Goal: Obtain resource: Obtain resource

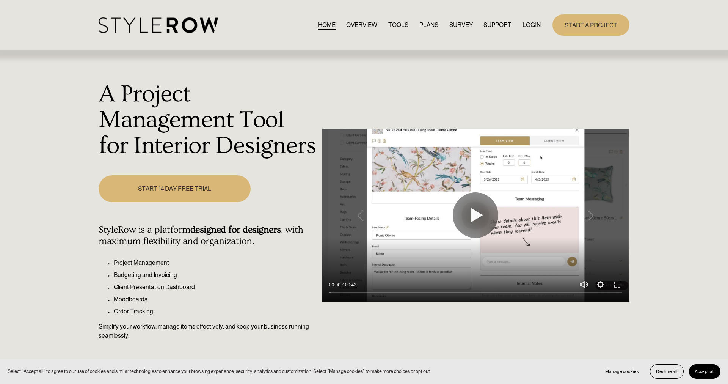
click at [586, 23] on link "START A PROJECT" at bounding box center [591, 24] width 77 height 21
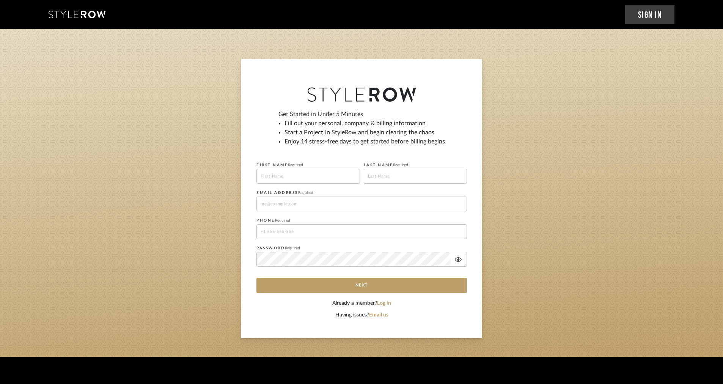
click at [643, 21] on link "Sign In" at bounding box center [650, 14] width 50 height 19
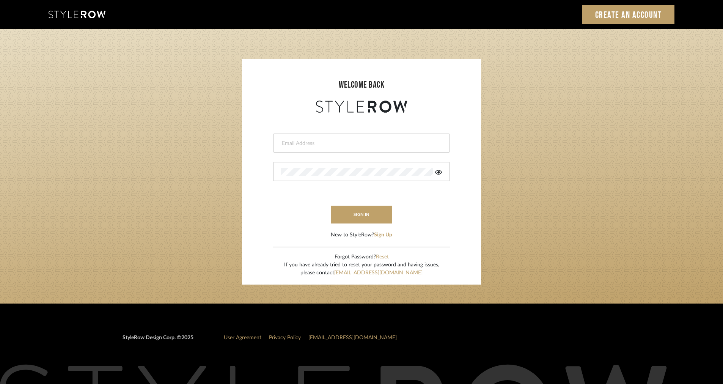
type input "[EMAIL_ADDRESS][DOMAIN_NAME]"
click at [375, 219] on button "sign in" at bounding box center [361, 215] width 61 height 18
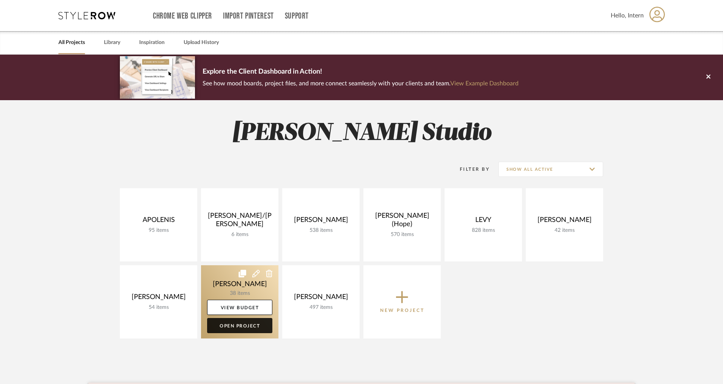
click at [230, 326] on link "Open Project" at bounding box center [239, 325] width 65 height 15
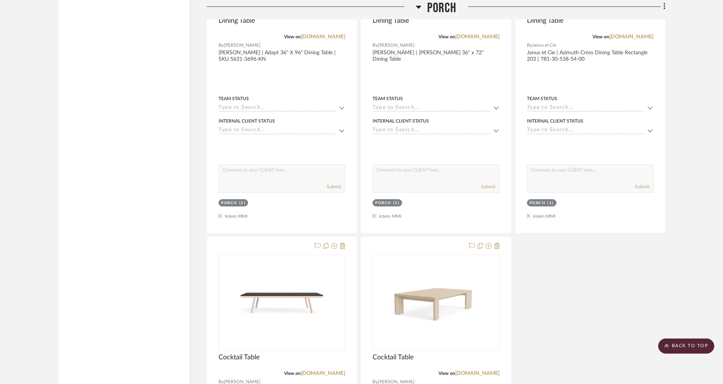
scroll to position [1981, 0]
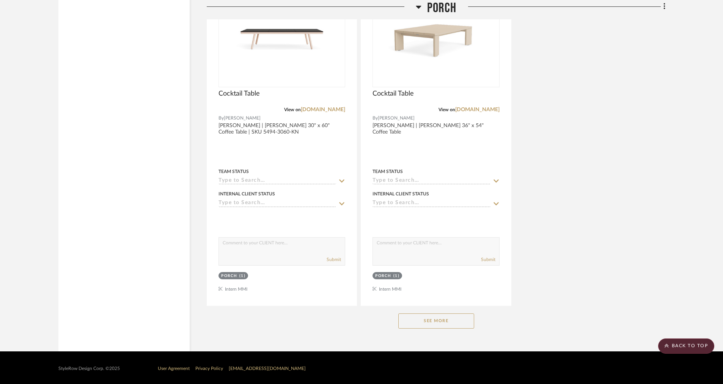
click at [430, 327] on div "See More" at bounding box center [436, 321] width 458 height 30
click at [428, 322] on button "See More" at bounding box center [436, 320] width 76 height 15
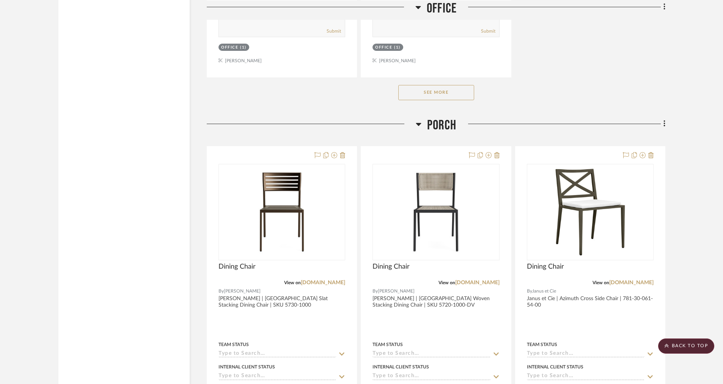
scroll to position [1135, 0]
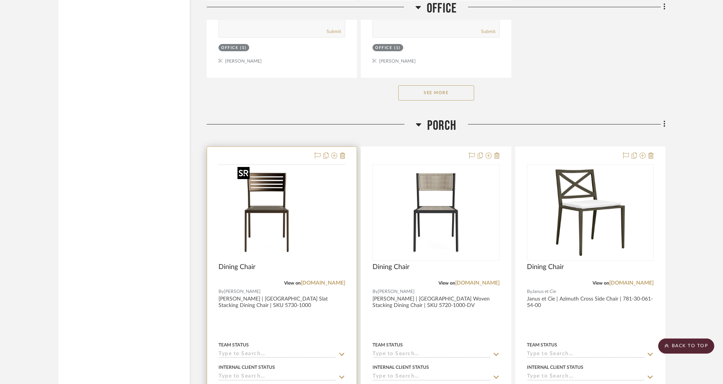
click at [0, 0] on img at bounding box center [0, 0] width 0 height 0
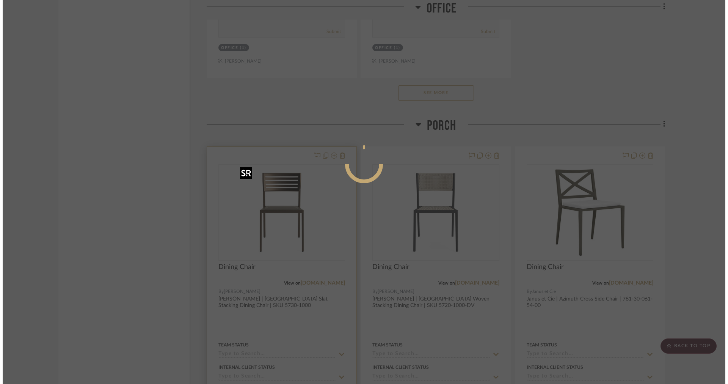
scroll to position [0, 0]
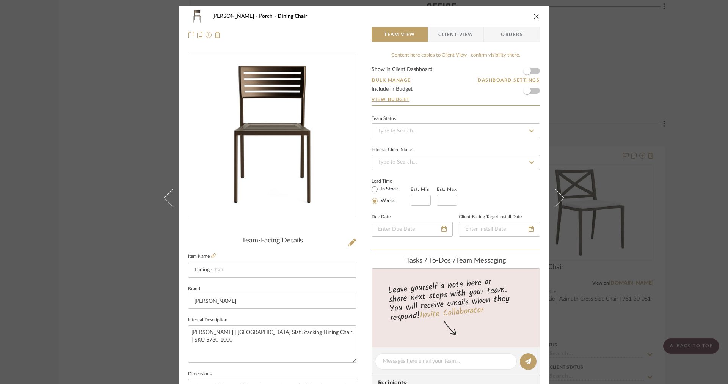
click at [454, 29] on span "Client View" at bounding box center [455, 34] width 35 height 15
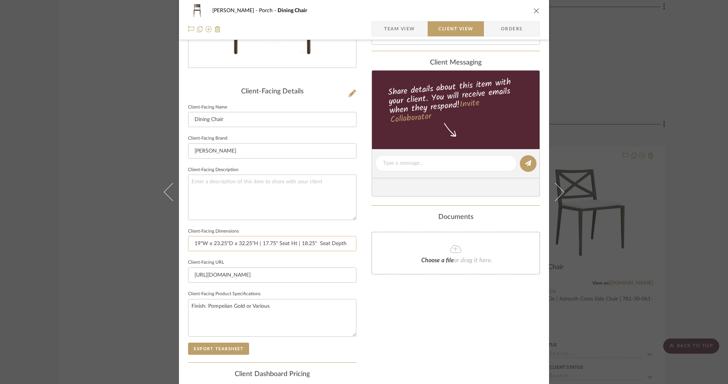
scroll to position [172, 0]
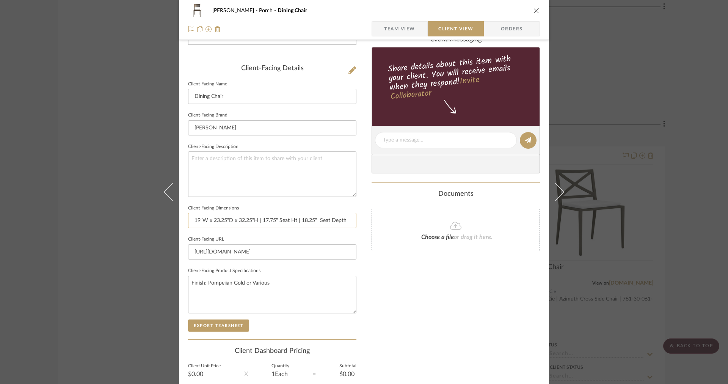
click at [295, 220] on input "19"W x 23.25"D x 32.25"H | 17.75" Seat Ht | 18.25" Seat Depth" at bounding box center [272, 220] width 168 height 15
drag, startPoint x: 342, startPoint y: 220, endPoint x: 316, endPoint y: 221, distance: 26.2
click at [316, 222] on input "19"W x 23.25"D x 32.25"H | 17.75" Seat H | 18.25" Seat Depth" at bounding box center [272, 220] width 168 height 15
type input "19"W x 23.25"D x 32.25"H | 17.75" Seat H | 18.25" Seat D"
click at [200, 322] on button "Export Tearsheet" at bounding box center [218, 325] width 61 height 12
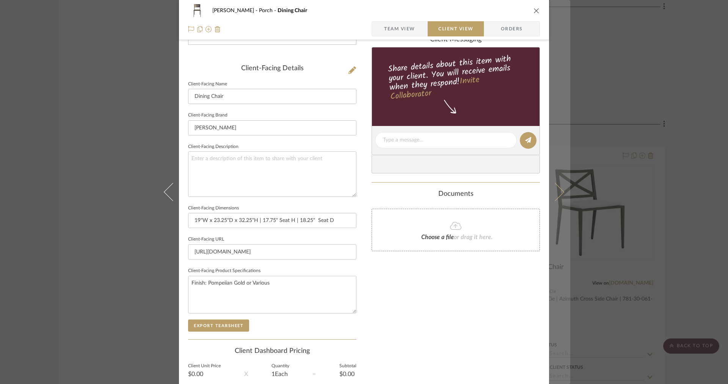
click at [552, 200] on icon at bounding box center [555, 192] width 18 height 18
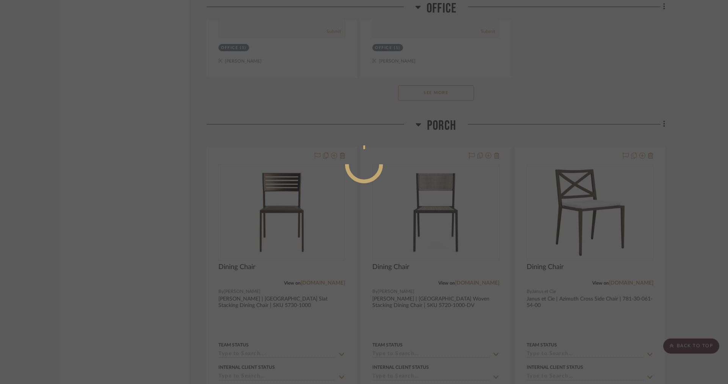
scroll to position [0, 0]
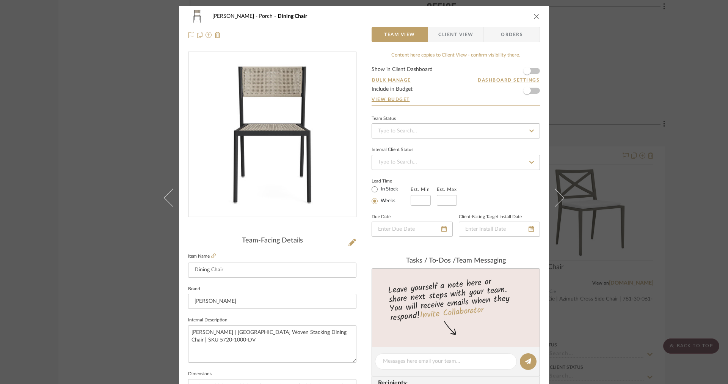
click at [456, 38] on span "Client View" at bounding box center [455, 34] width 35 height 15
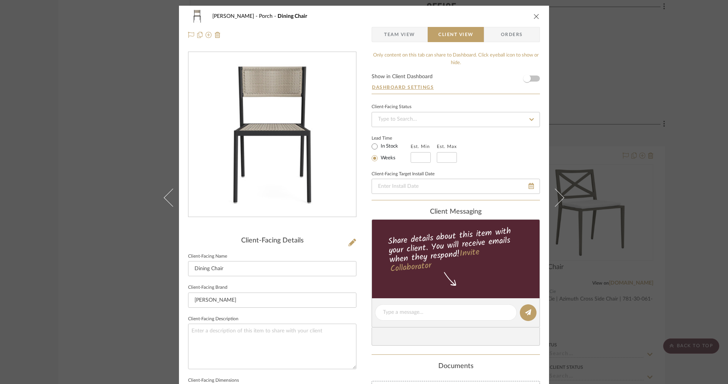
scroll to position [122, 0]
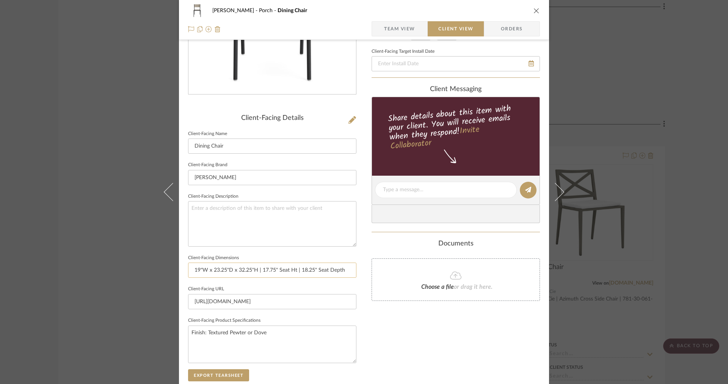
click at [341, 270] on input "19"W x 23.25"D x 32.25"H | 17.75" Seat Ht | 18.25" Seat Depth" at bounding box center [272, 269] width 168 height 15
click at [294, 271] on input "19"W x 23.25"D x 32.25"H | 17.75" Seat Ht | 18.25" Seat D" at bounding box center [272, 269] width 168 height 15
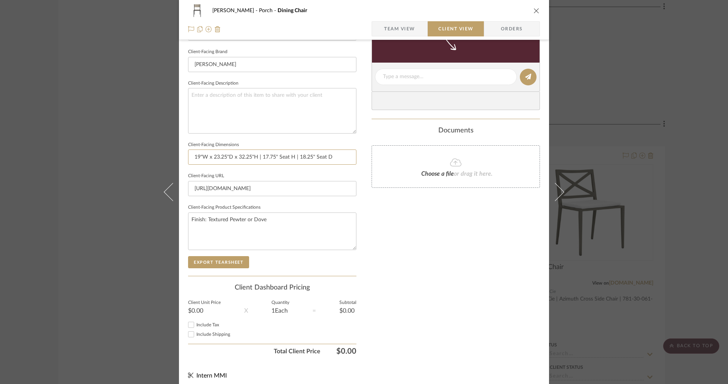
scroll to position [238, 0]
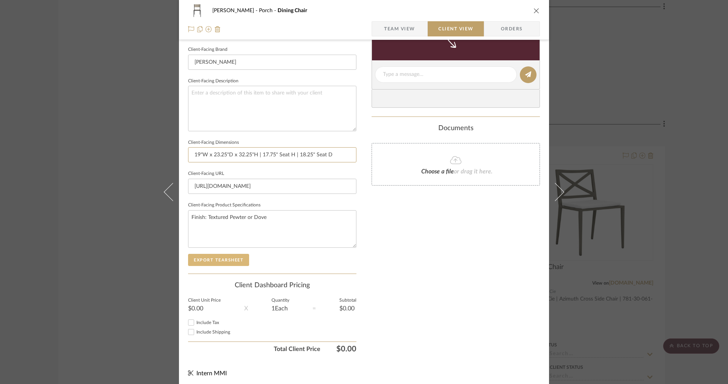
type input "19"W x 23.25"D x 32.25"H | 17.75" Seat H | 18.25" Seat D"
click at [228, 257] on button "Export Tearsheet" at bounding box center [218, 260] width 61 height 12
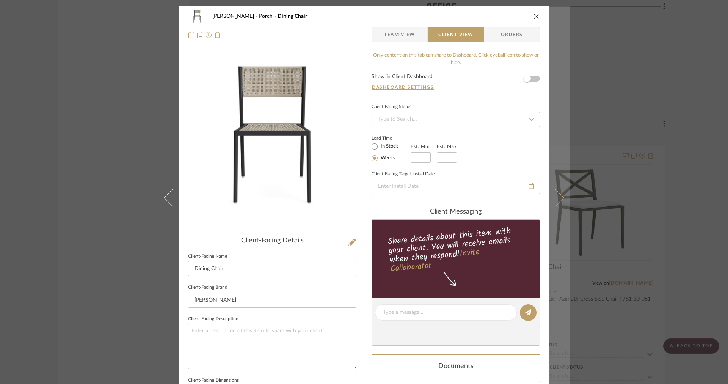
click at [549, 212] on button at bounding box center [559, 198] width 21 height 384
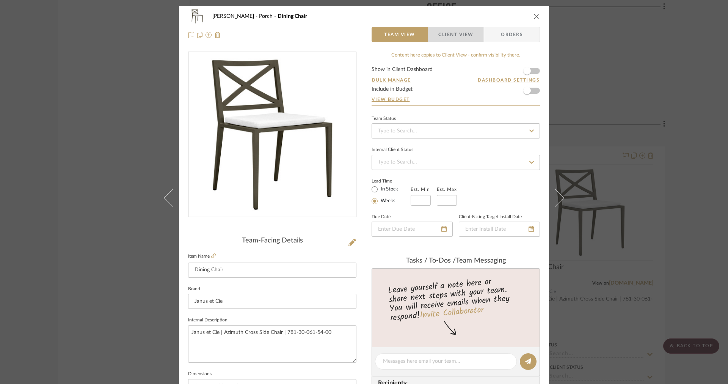
click at [460, 37] on span "Client View" at bounding box center [455, 34] width 35 height 15
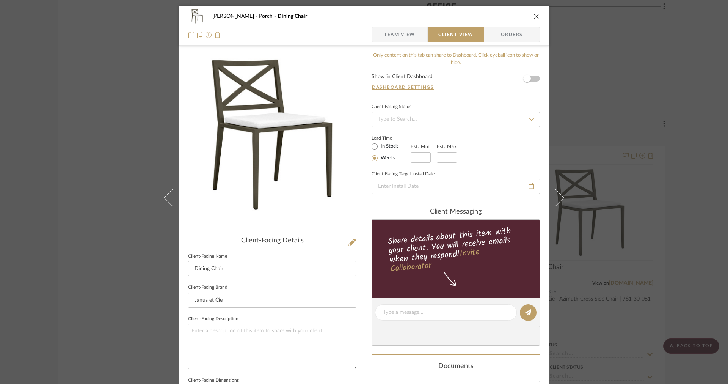
scroll to position [150, 0]
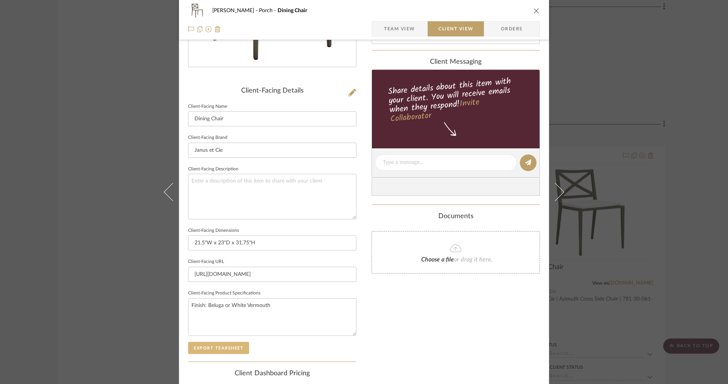
click at [217, 345] on button "Export Tearsheet" at bounding box center [218, 348] width 61 height 12
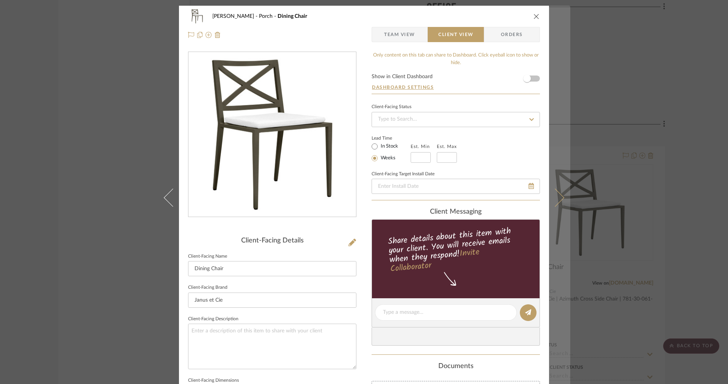
click at [555, 168] on button at bounding box center [559, 198] width 21 height 384
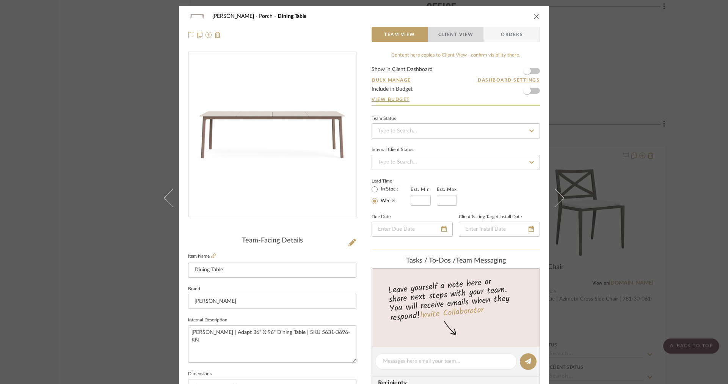
click at [458, 35] on span "Client View" at bounding box center [455, 34] width 35 height 15
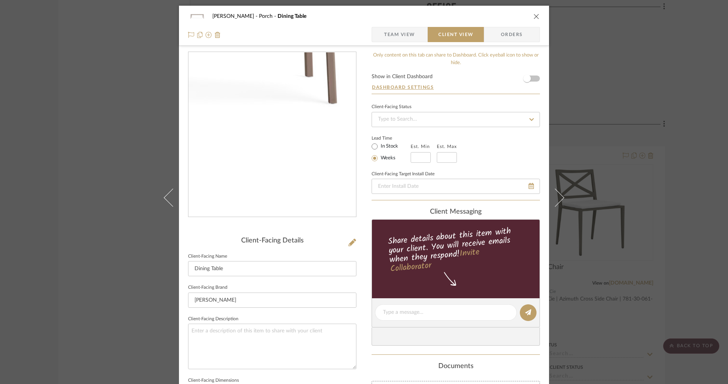
scroll to position [240, 0]
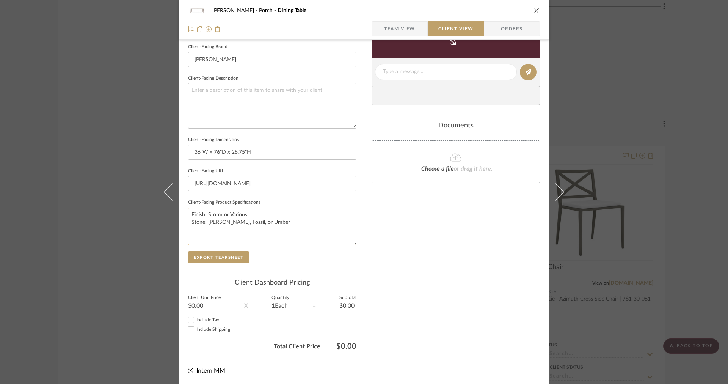
click at [301, 218] on textarea "Finish: Storm or Various Stone: [PERSON_NAME], Fossil, or Umber" at bounding box center [272, 226] width 168 height 38
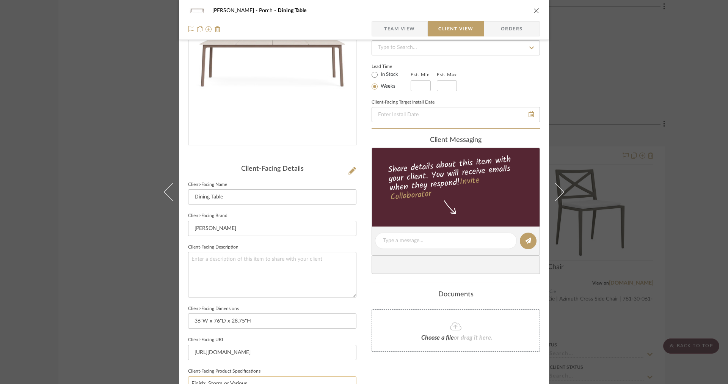
scroll to position [0, 0]
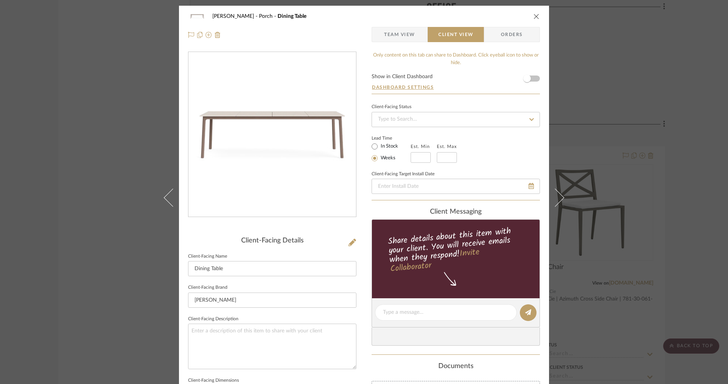
click at [401, 40] on span "Team View" at bounding box center [399, 34] width 31 height 15
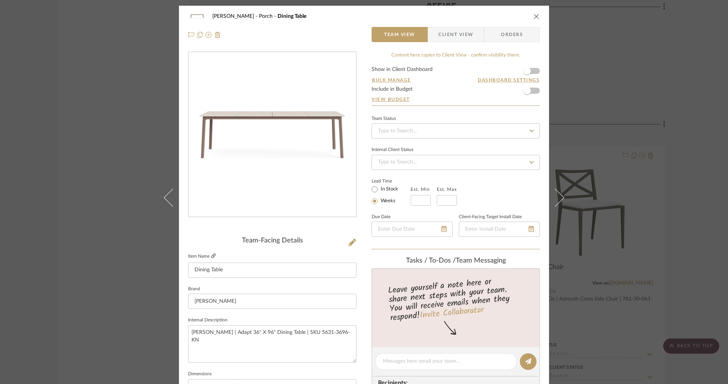
click at [213, 258] on icon at bounding box center [213, 255] width 5 height 5
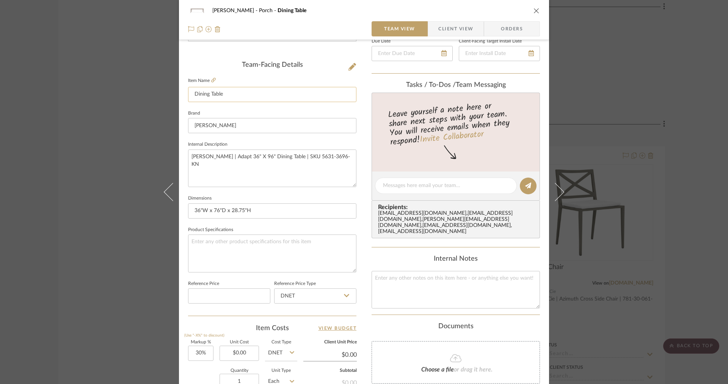
scroll to position [221, 0]
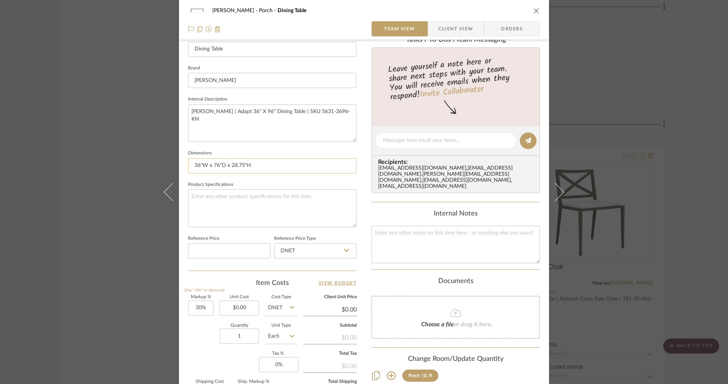
click at [319, 172] on input "36"W x 76"D x 28.75"H" at bounding box center [272, 165] width 168 height 15
type input "36"W x 76"D x 28.75"H |"
type input "36"W x 76"D x 28.75"H | 36" x 96" Overall |"
type input "36"W x 76"D x 28.75"H | 36" x 96" Overall"
click at [461, 31] on span "Client View" at bounding box center [455, 28] width 35 height 15
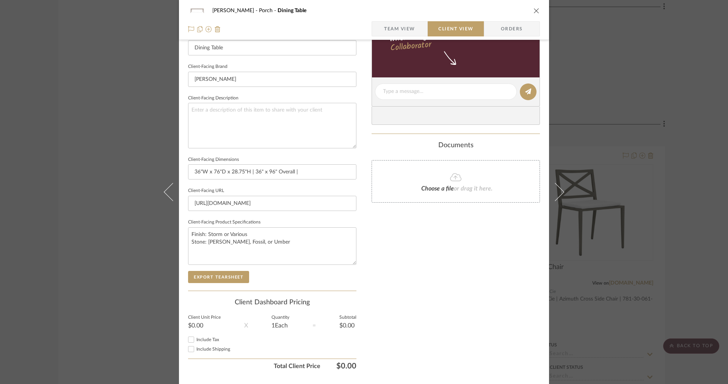
type input "36"W x 76"D x 28.75"H | 36" x 96" Overall"
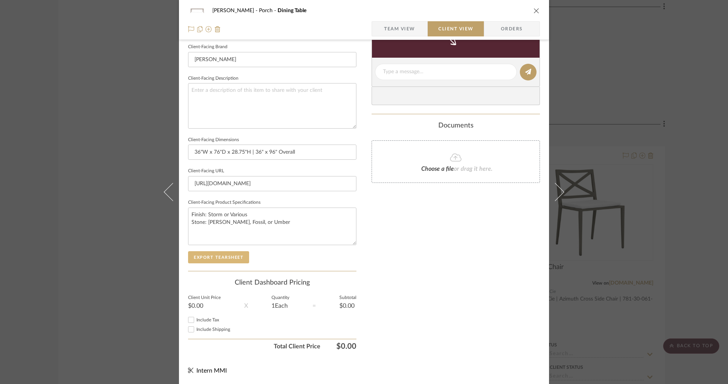
click at [235, 259] on button "Export Tearsheet" at bounding box center [218, 257] width 61 height 12
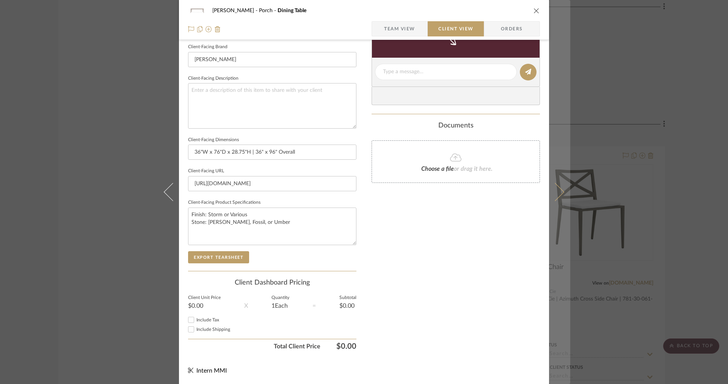
click at [551, 191] on icon at bounding box center [555, 192] width 18 height 18
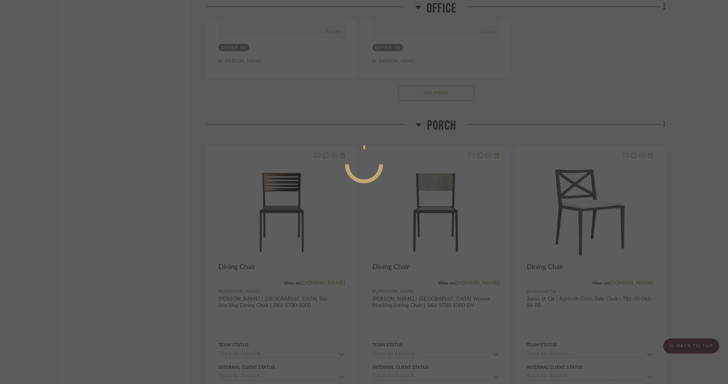
scroll to position [0, 0]
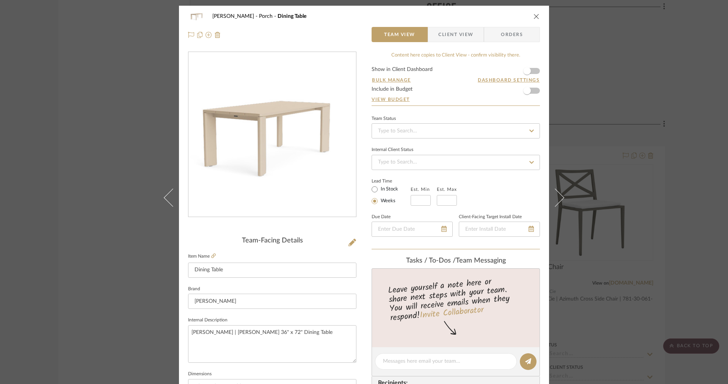
click at [457, 35] on span "Client View" at bounding box center [455, 34] width 35 height 15
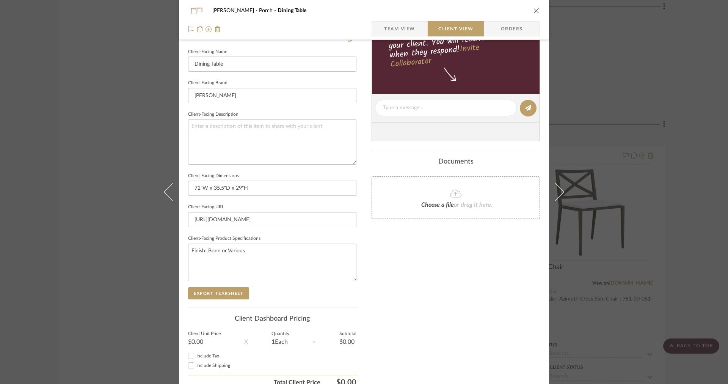
scroll to position [240, 0]
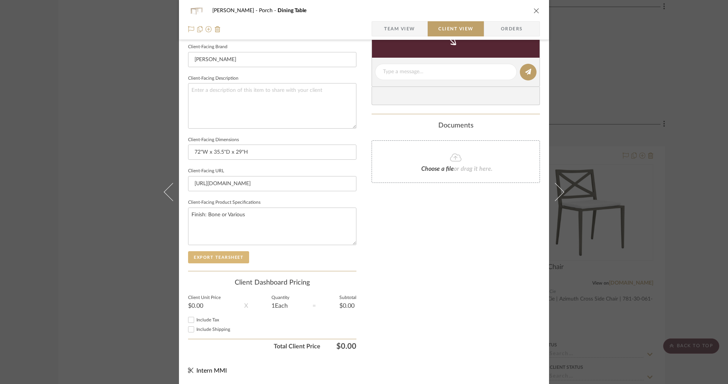
click at [239, 254] on button "Export Tearsheet" at bounding box center [218, 257] width 61 height 12
click at [386, 34] on span "Team View" at bounding box center [399, 28] width 31 height 15
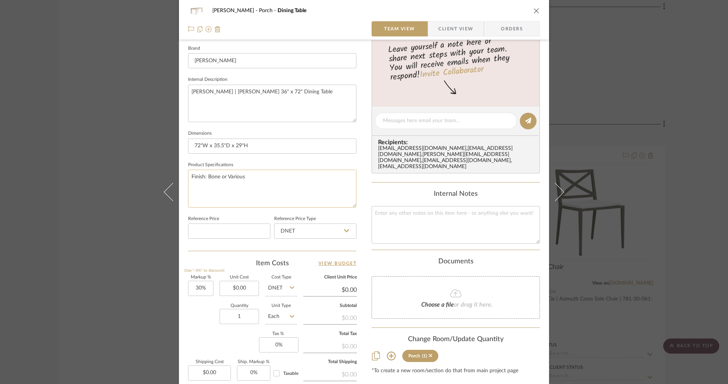
scroll to position [0, 0]
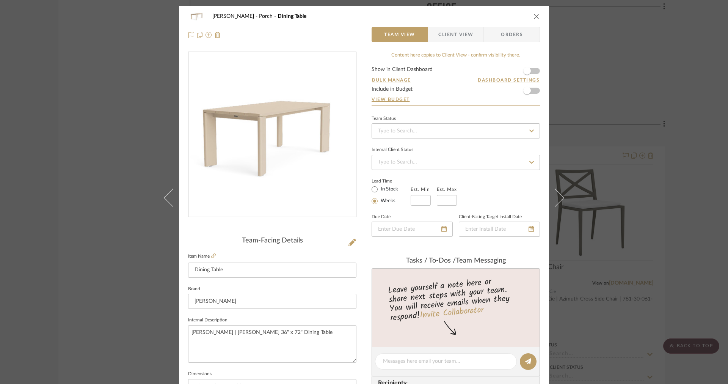
click at [214, 258] on fieldset "Item Name Dining Table" at bounding box center [272, 264] width 168 height 27
click at [212, 257] on icon at bounding box center [213, 255] width 5 height 5
click at [445, 38] on span "Client View" at bounding box center [455, 34] width 35 height 15
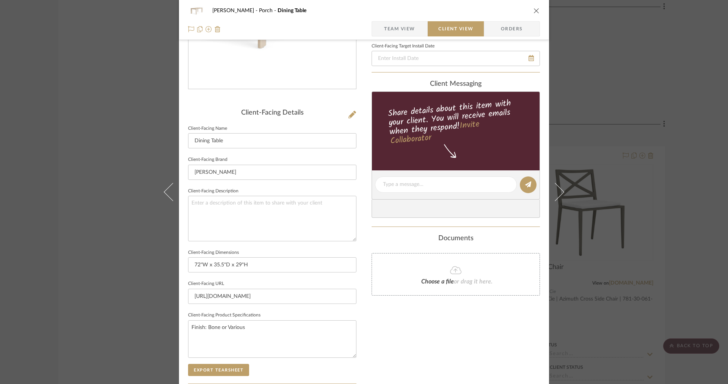
scroll to position [240, 0]
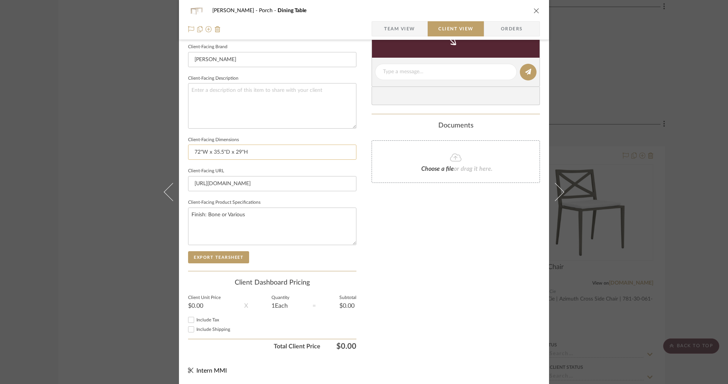
click at [298, 150] on input "72"W x 35.5"D x 29"H" at bounding box center [272, 151] width 168 height 15
type input "72"W x 35.5"D x 29"H"
type input "72"W x 35.5"D x 29"H | 72"W x 36"D Overall"
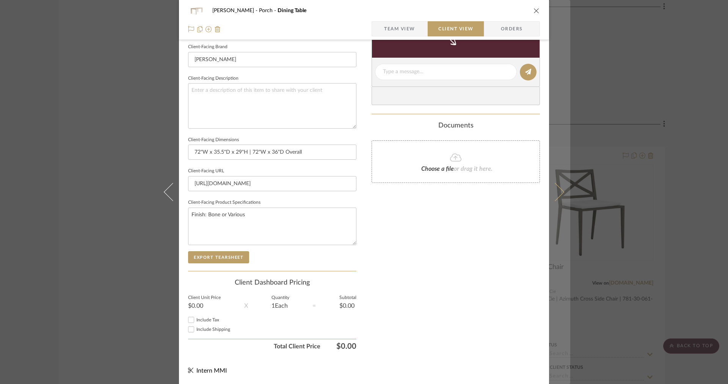
click at [562, 184] on button at bounding box center [559, 192] width 21 height 384
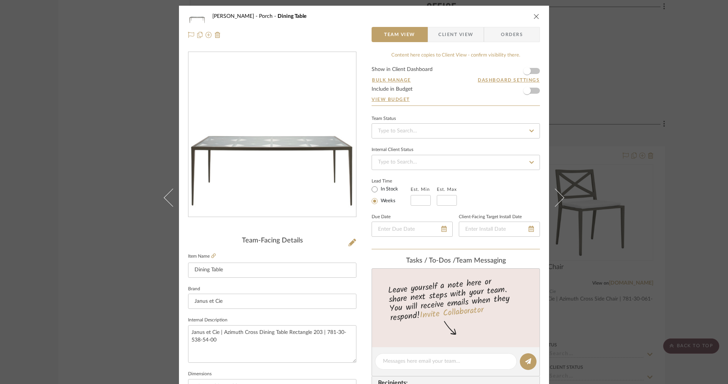
click at [456, 39] on span "Client View" at bounding box center [455, 34] width 35 height 15
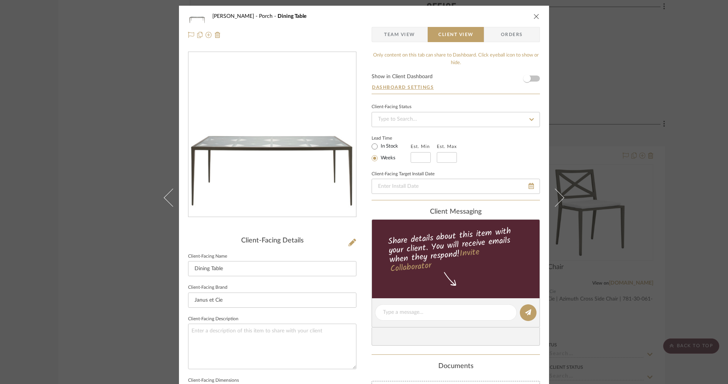
scroll to position [240, 0]
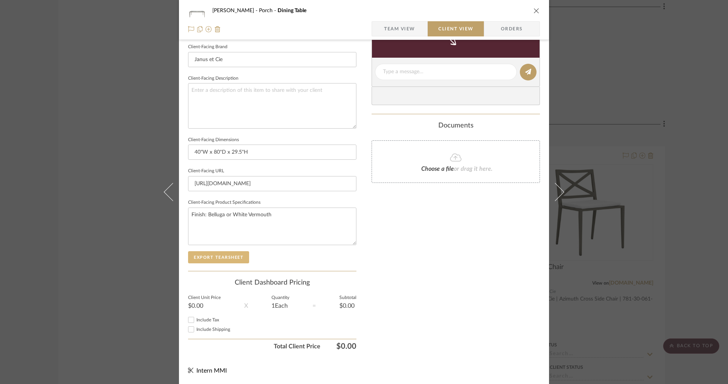
click at [240, 251] on button "Export Tearsheet" at bounding box center [218, 257] width 61 height 12
click at [397, 29] on span "Team View" at bounding box center [399, 28] width 31 height 15
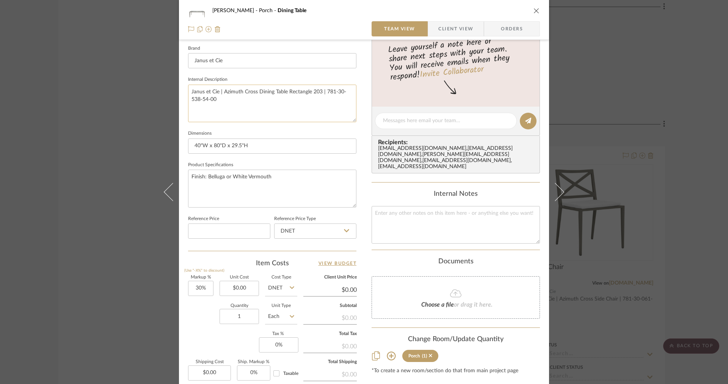
scroll to position [0, 0]
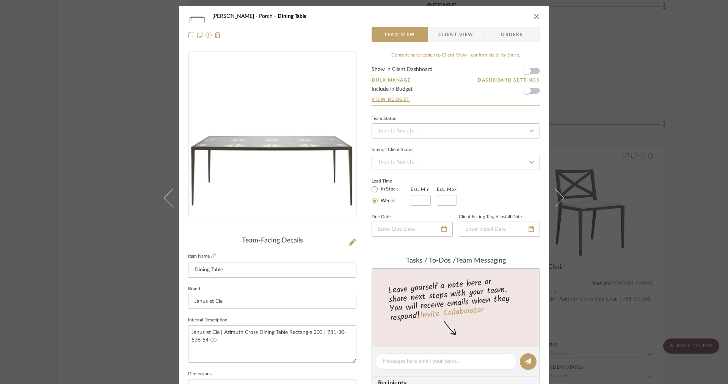
click at [215, 255] on fieldset "Item Name Dining Table" at bounding box center [272, 264] width 168 height 27
click at [212, 255] on icon at bounding box center [213, 255] width 5 height 5
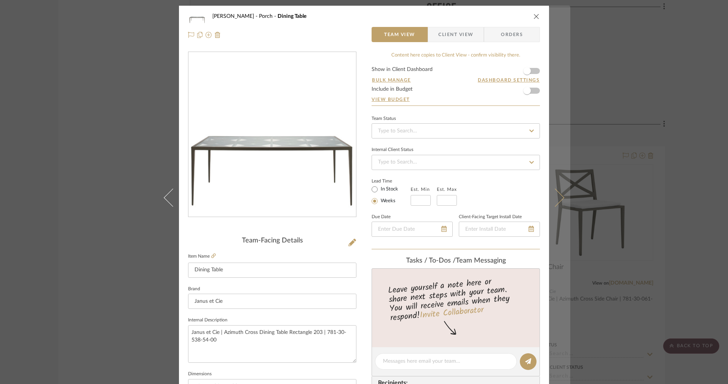
click at [555, 197] on icon at bounding box center [555, 197] width 18 height 18
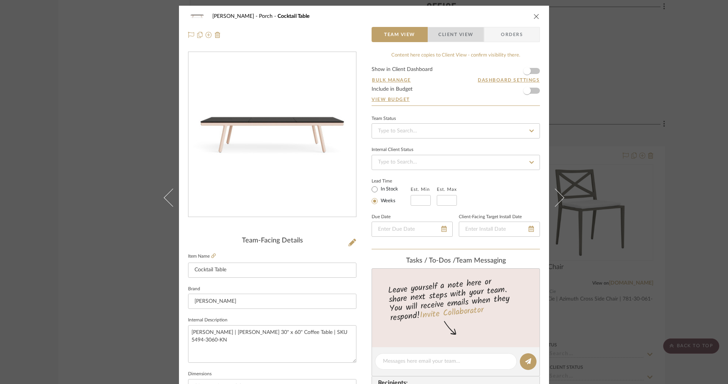
click at [456, 30] on span "Client View" at bounding box center [455, 34] width 35 height 15
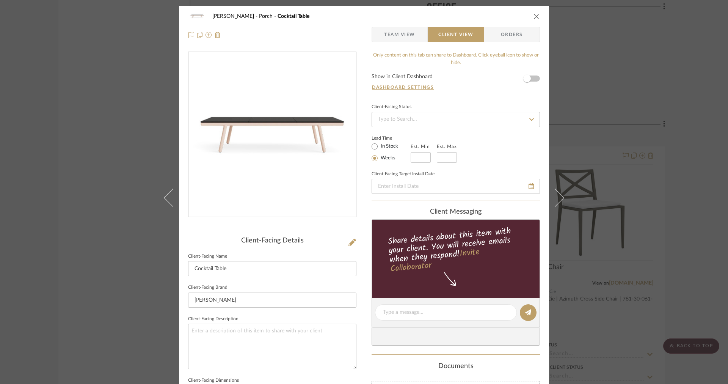
click at [406, 41] on span "Team View" at bounding box center [399, 34] width 31 height 15
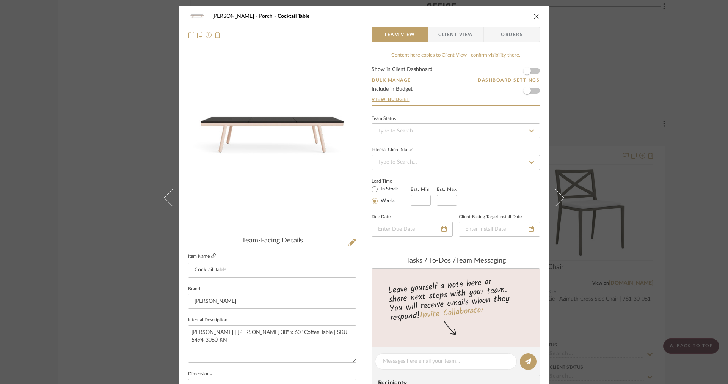
click at [212, 258] on icon at bounding box center [213, 255] width 5 height 5
click at [461, 31] on span "Client View" at bounding box center [455, 34] width 35 height 15
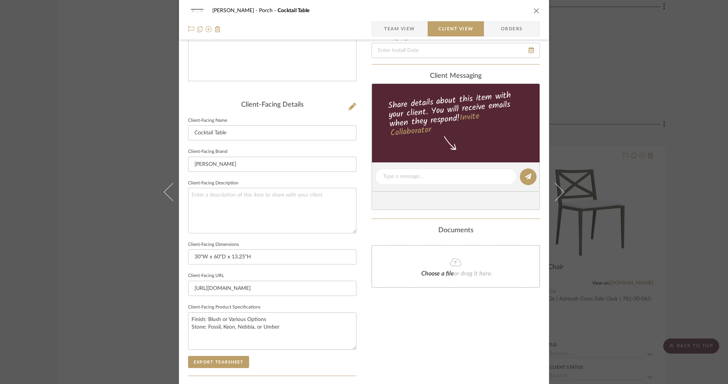
scroll to position [240, 0]
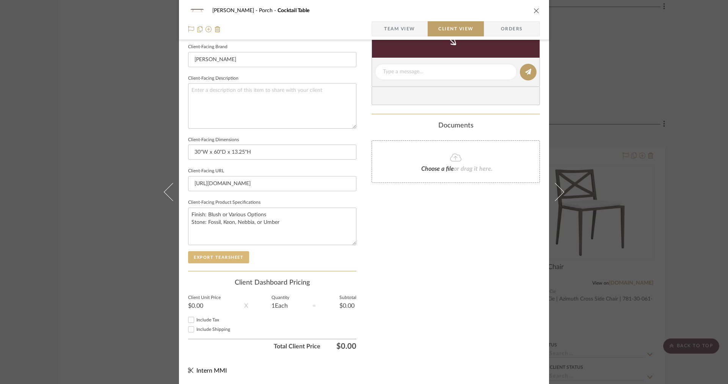
click at [239, 254] on button "Export Tearsheet" at bounding box center [218, 257] width 61 height 12
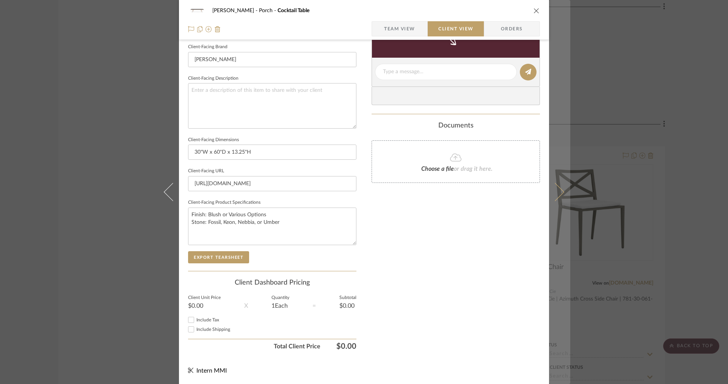
click at [556, 186] on icon at bounding box center [555, 192] width 18 height 18
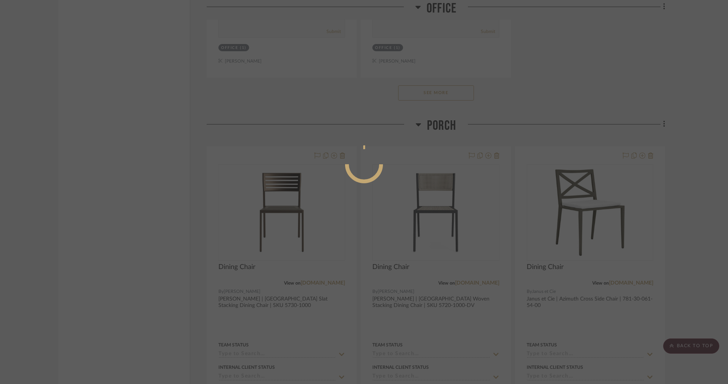
scroll to position [0, 0]
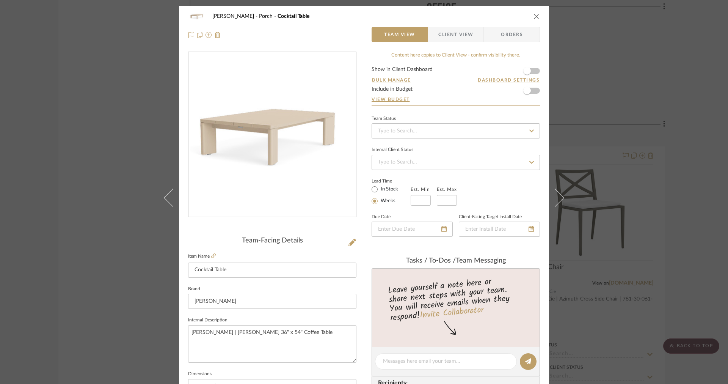
click at [465, 32] on span "Client View" at bounding box center [455, 34] width 35 height 15
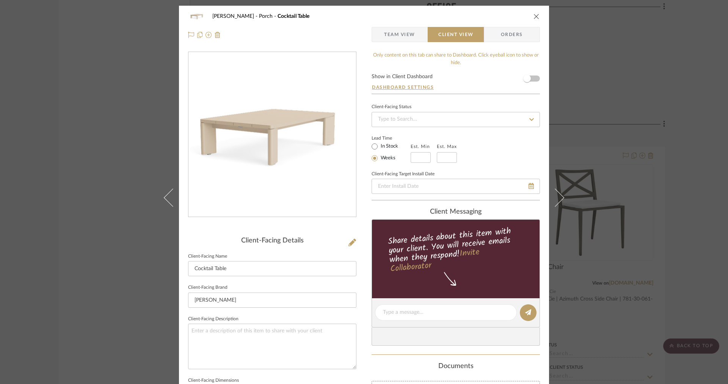
click at [570, 47] on div "[PERSON_NAME] Porch Cocktail Table Team View Client View Orders Client-Facing D…" at bounding box center [364, 192] width 728 height 384
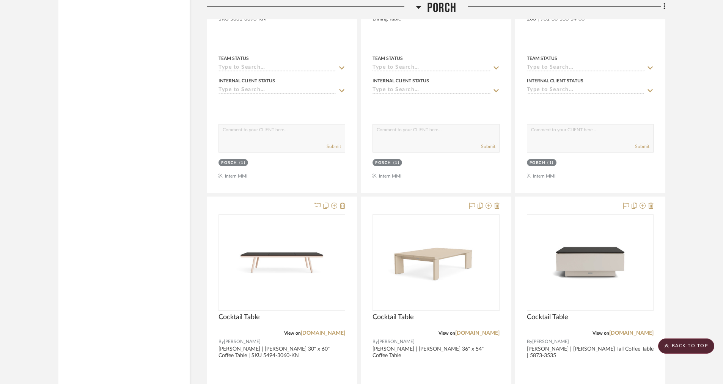
scroll to position [1819, 0]
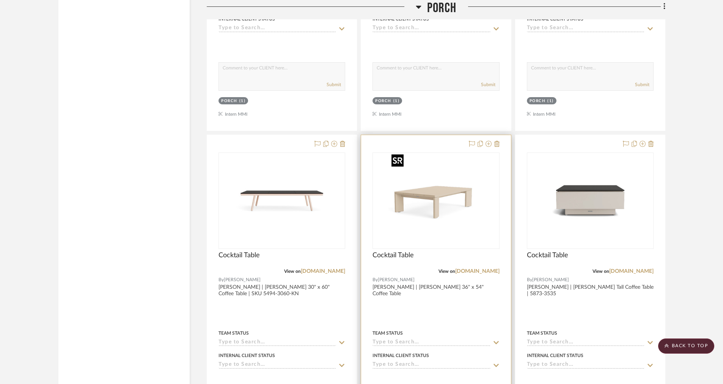
click at [0, 0] on img at bounding box center [0, 0] width 0 height 0
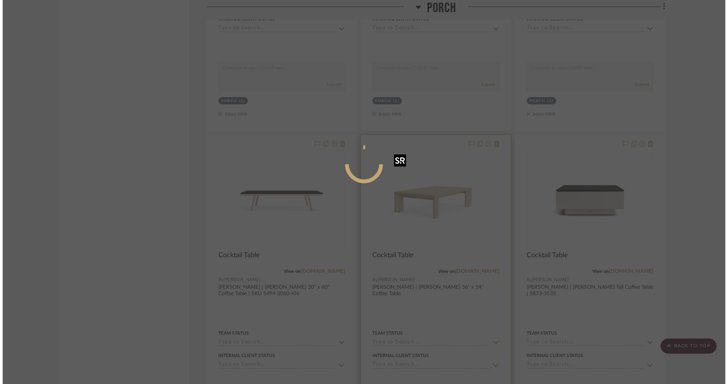
scroll to position [0, 0]
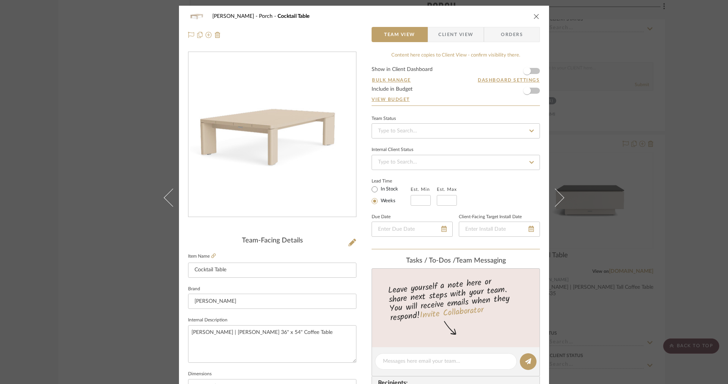
click at [428, 35] on span "button" at bounding box center [433, 34] width 10 height 15
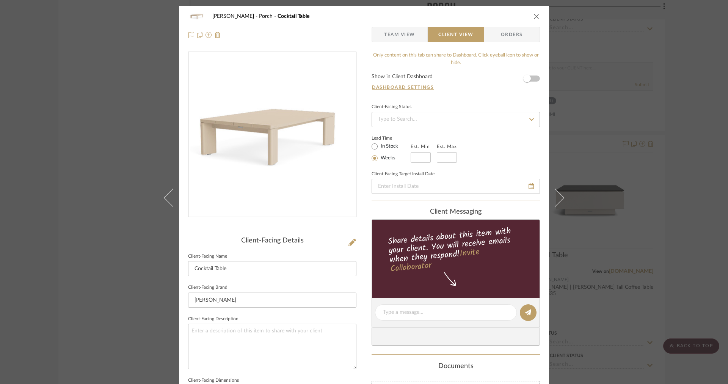
scroll to position [240, 0]
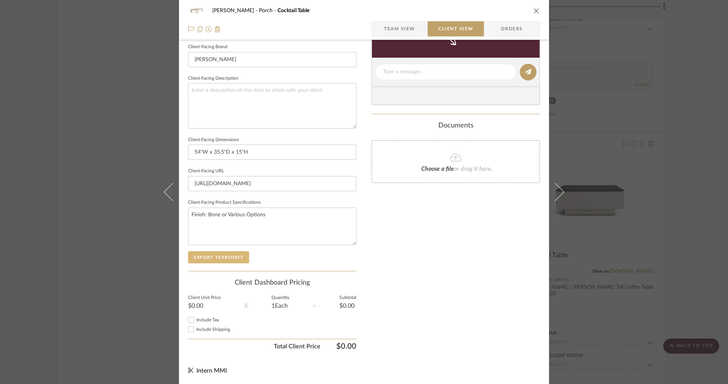
click at [236, 259] on button "Export Tearsheet" at bounding box center [218, 257] width 61 height 12
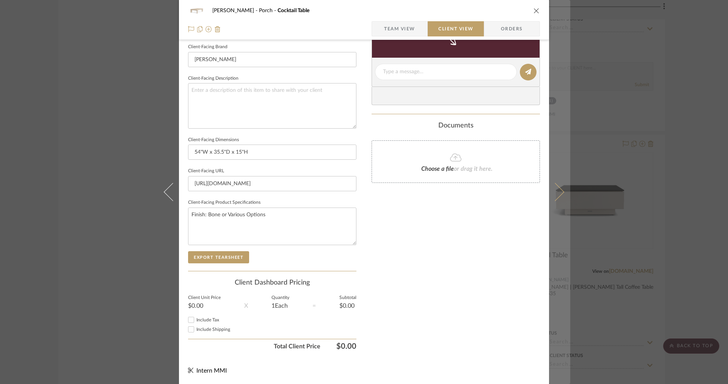
click at [551, 180] on button at bounding box center [559, 192] width 21 height 384
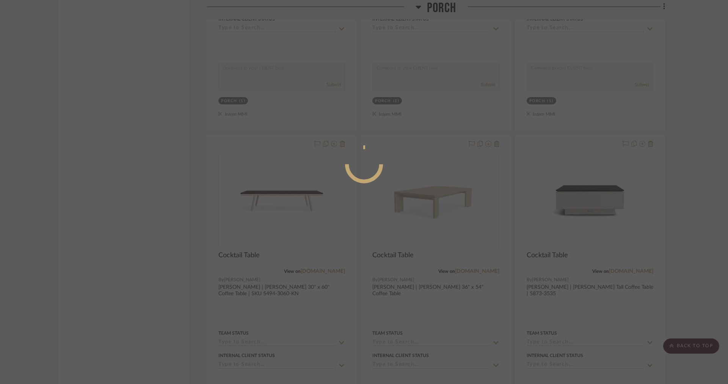
scroll to position [0, 0]
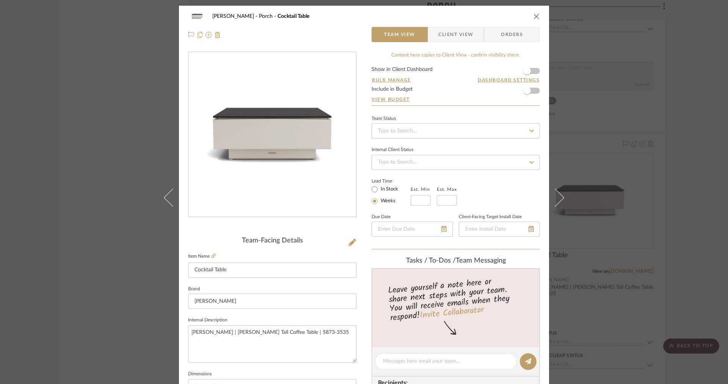
click at [458, 33] on span "Client View" at bounding box center [455, 34] width 35 height 15
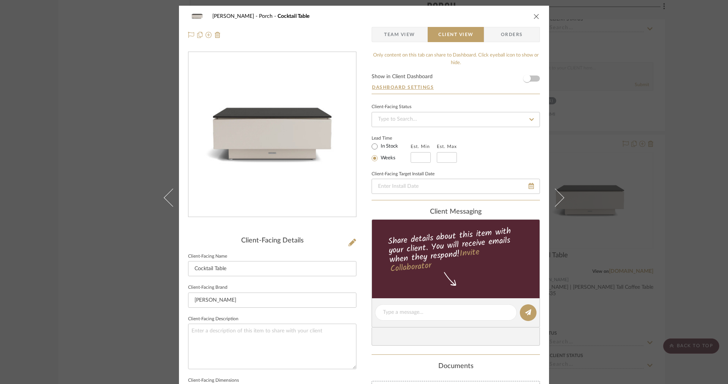
click at [457, 30] on span "Client View" at bounding box center [455, 34] width 35 height 15
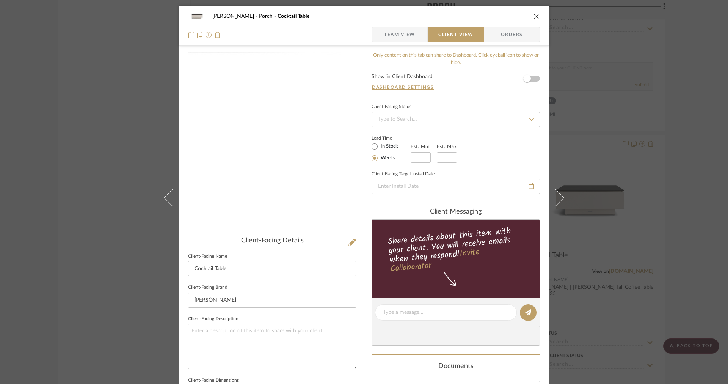
scroll to position [240, 0]
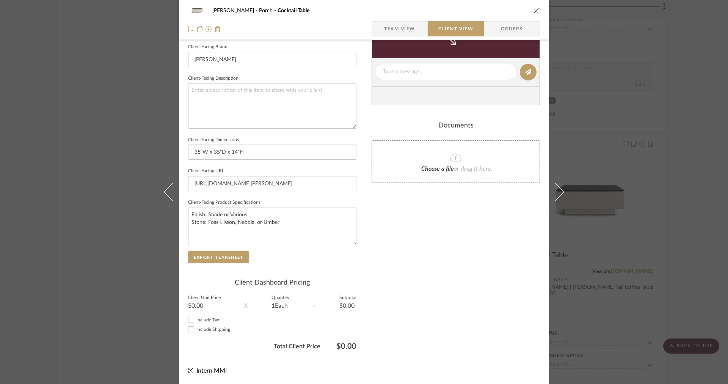
click at [223, 262] on div "Client-Facing Details Client-Facing Name Cocktail Table Client-Facing Brand [PE…" at bounding box center [272, 133] width 168 height 275
click at [222, 259] on button "Export Tearsheet" at bounding box center [218, 257] width 61 height 12
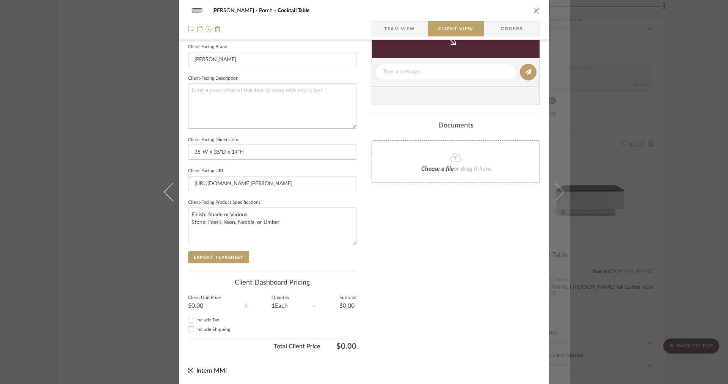
click at [550, 177] on button at bounding box center [559, 192] width 21 height 384
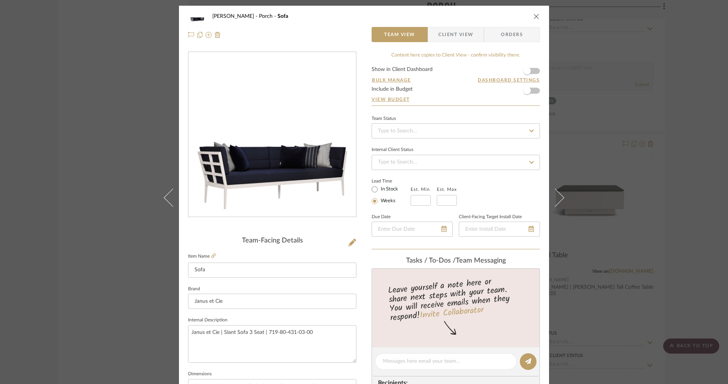
click at [448, 27] on span "Client View" at bounding box center [455, 34] width 35 height 15
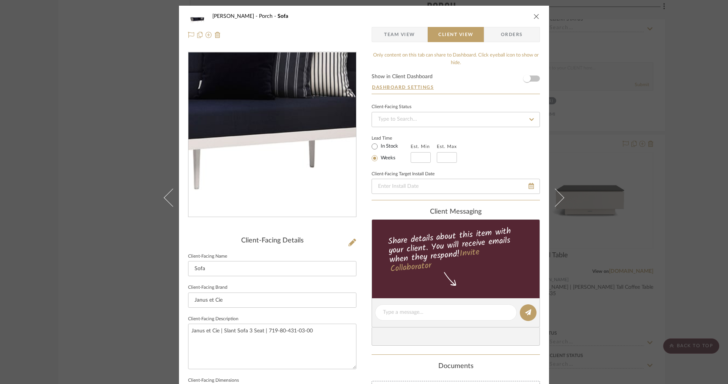
scroll to position [240, 0]
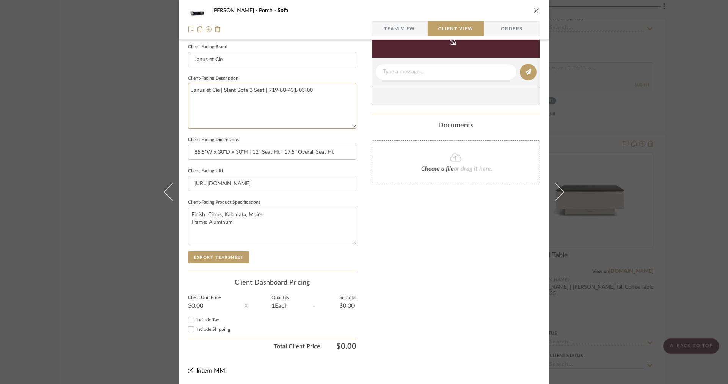
drag, startPoint x: 323, startPoint y: 95, endPoint x: 130, endPoint y: 74, distance: 194.6
click at [130, 74] on div "[PERSON_NAME] Porch Sofa Team View Client View Orders Client-Facing Details Cli…" at bounding box center [364, 192] width 728 height 384
click at [217, 251] on button "Export Tearsheet" at bounding box center [218, 257] width 61 height 12
click at [403, 27] on span "Team View" at bounding box center [399, 28] width 31 height 15
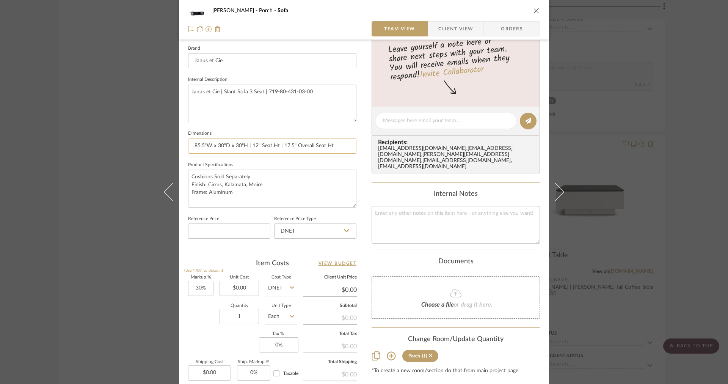
click at [330, 149] on input "85.5"W x 30"D x 30"H | 12" Seat Ht | 17.5" Overall Seat Ht" at bounding box center [272, 145] width 168 height 15
click at [276, 146] on input "85.5"W x 30"D x 30"H | 12" Seat Ht | 17.5" Overall Seat H" at bounding box center [272, 145] width 168 height 15
type input "85.5"W x 30"D x 30"H | 12" Seat H | 17.5" Overall Seat H"
click at [455, 24] on span "Client View" at bounding box center [455, 28] width 35 height 15
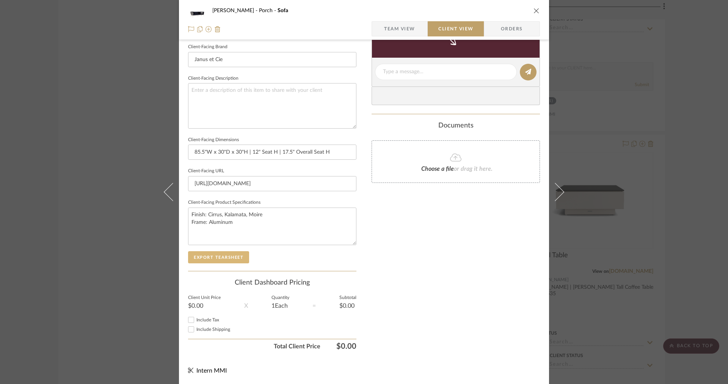
click at [227, 261] on button "Export Tearsheet" at bounding box center [218, 257] width 61 height 12
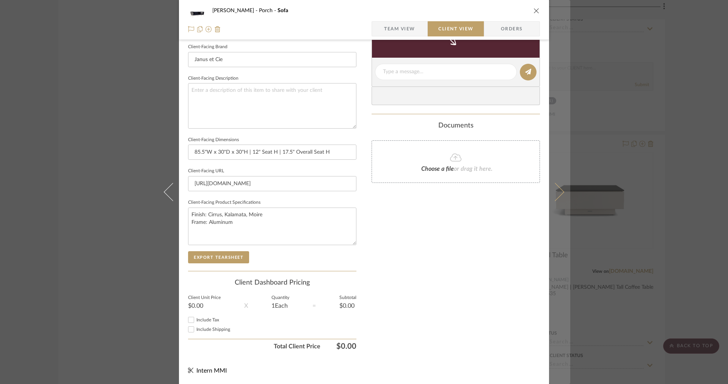
click at [553, 189] on icon at bounding box center [555, 192] width 18 height 18
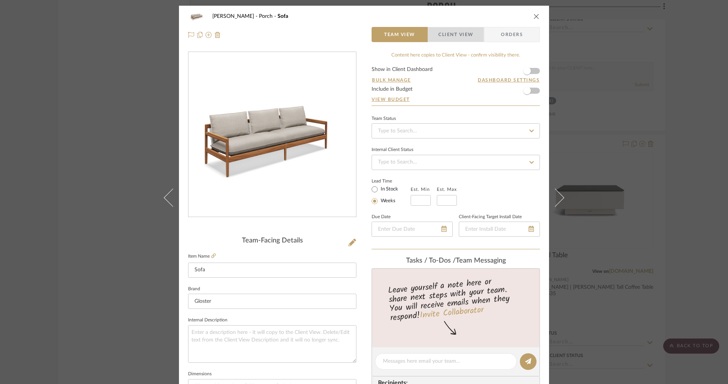
click at [474, 35] on span "Client View" at bounding box center [455, 34] width 55 height 15
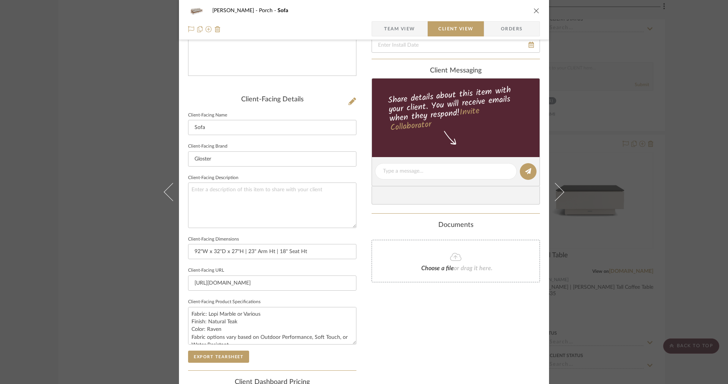
scroll to position [180, 0]
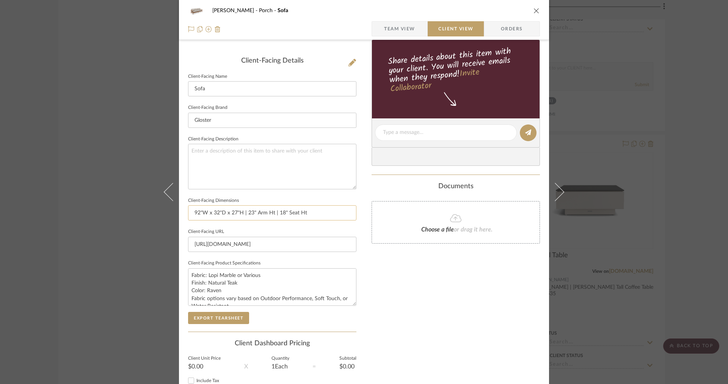
click at [310, 213] on input "92"W x 32"D x 27"H | 23" Arm Ht | 18" Seat Ht" at bounding box center [272, 212] width 168 height 15
click at [270, 213] on input "92"W x 32"D x 27"H | 23" Arm Ht | 18" Seat H" at bounding box center [272, 212] width 168 height 15
type input "92"W x 32"D x 27"H | 23" Arm H | 18" Seat H"
click at [228, 317] on button "Export Tearsheet" at bounding box center [218, 318] width 61 height 12
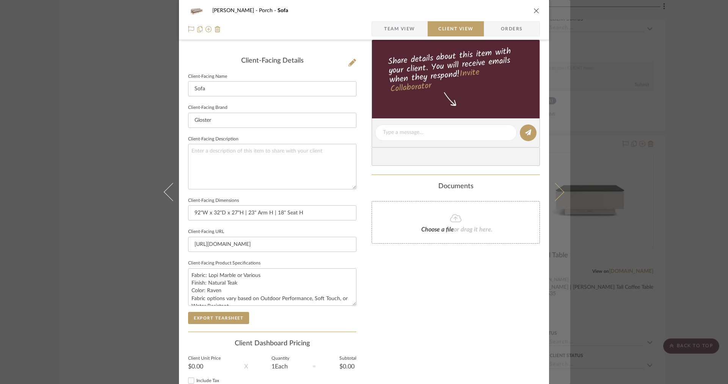
click at [551, 206] on button at bounding box center [559, 192] width 21 height 384
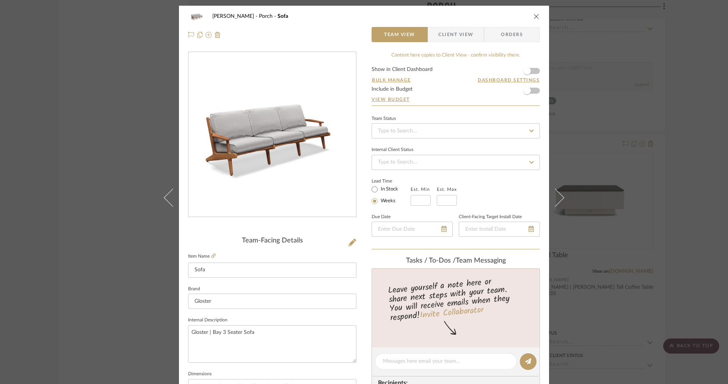
click at [465, 35] on span "Client View" at bounding box center [455, 34] width 35 height 15
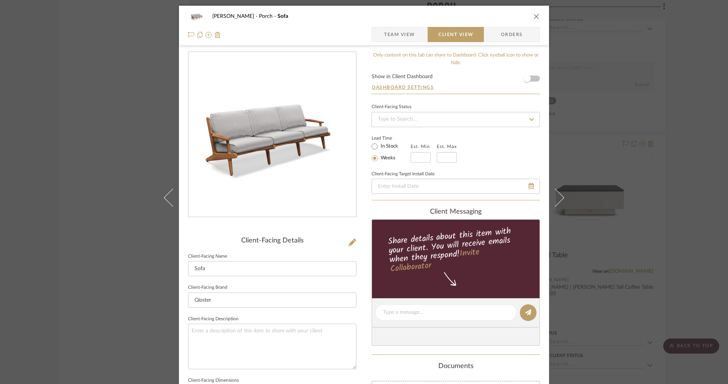
scroll to position [163, 0]
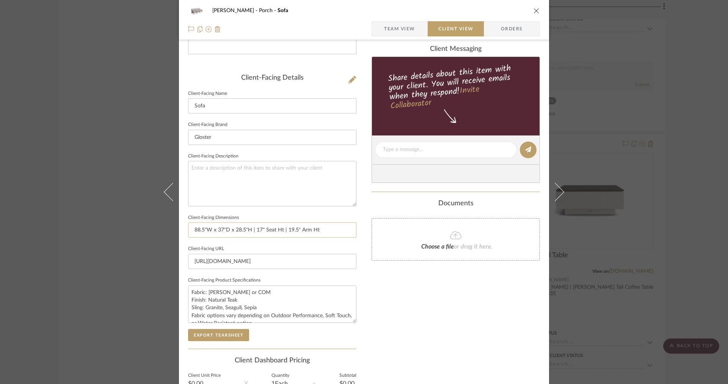
click at [316, 236] on input "88.5"W x 37"D x 28.5"H | 17" Seat Ht | 19.5" Arm Ht" at bounding box center [272, 229] width 168 height 15
click at [281, 231] on input "88.5"W x 37"D x 28.5"H | 17" Seat Ht | 19.5" Arm H" at bounding box center [272, 229] width 168 height 15
type input "88.5"W x 37"D x 28.5"H | 17" Seat H | 19.5" Arm H"
click at [213, 332] on button "Export Tearsheet" at bounding box center [218, 335] width 61 height 12
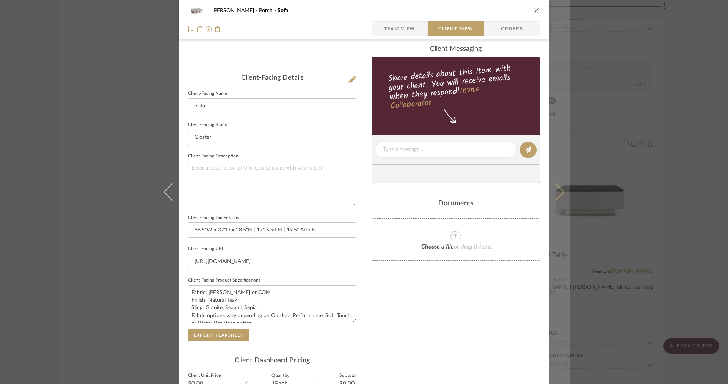
click at [554, 162] on button at bounding box center [559, 192] width 21 height 384
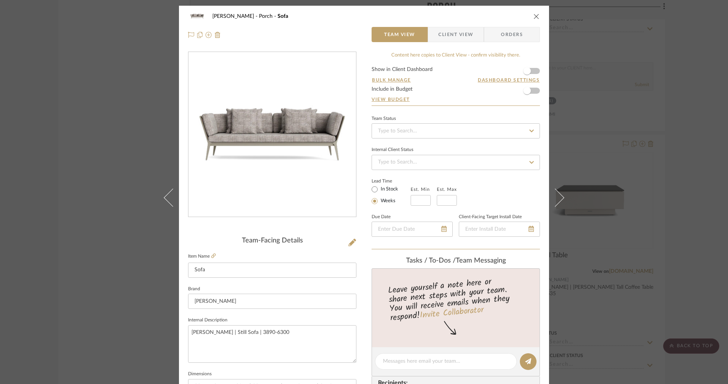
click at [448, 47] on div "[PERSON_NAME] Porch Sofa Team View Client View Orders Team-Facing Details Item …" at bounding box center [364, 356] width 370 height 700
click at [444, 43] on div "[PERSON_NAME] Porch Sofa Team View Client View Orders" at bounding box center [364, 26] width 370 height 40
click at [443, 36] on span "Client View" at bounding box center [455, 34] width 35 height 15
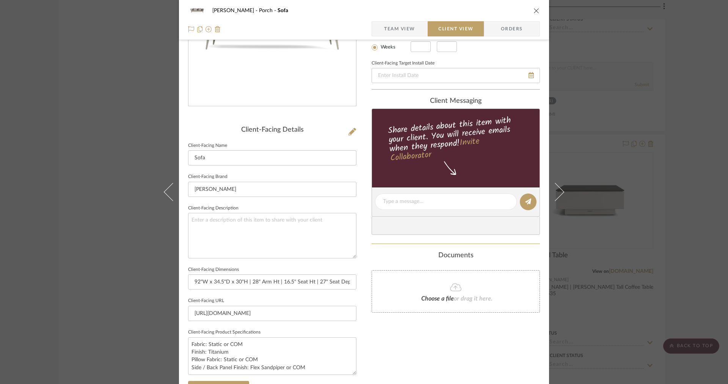
scroll to position [240, 0]
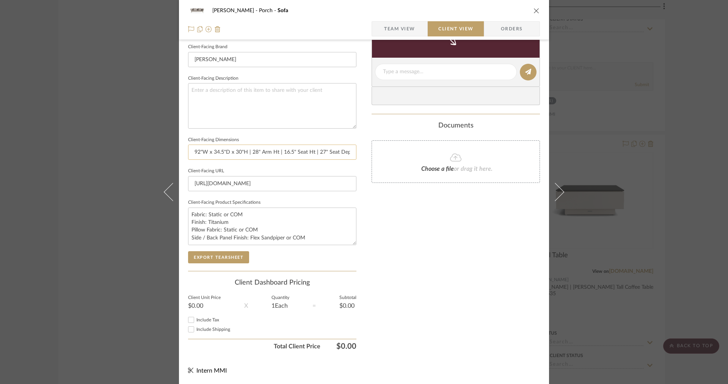
click at [276, 150] on input "92"W x 34.5"D x 30"H | 28" Arm Ht | 16.5" Seat Ht | 27" Seat Depth" at bounding box center [272, 151] width 168 height 15
click at [309, 151] on input "92"W x 34.5"D x 30"H | 28" Arm H | 16.5" Seat Ht | 27" Seat Depth" at bounding box center [272, 151] width 168 height 15
click at [346, 154] on input "92"W x 34.5"D x 30"H | 28" Arm H | 16.5" Seat H | 27" Seat Depth" at bounding box center [272, 151] width 168 height 15
type input "92"W x 34.5"D x 30"H | 28" Arm H | 16.5" Seat H | 27" Seat D"
click at [243, 248] on sr-form-field "Client-Facing Product Specifications Fabric: Static or COM Finish: Titanium Pil…" at bounding box center [272, 224] width 168 height 54
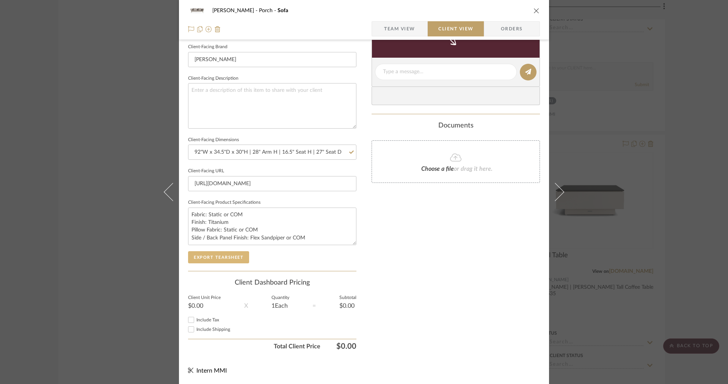
click at [237, 251] on button "Export Tearsheet" at bounding box center [218, 257] width 61 height 12
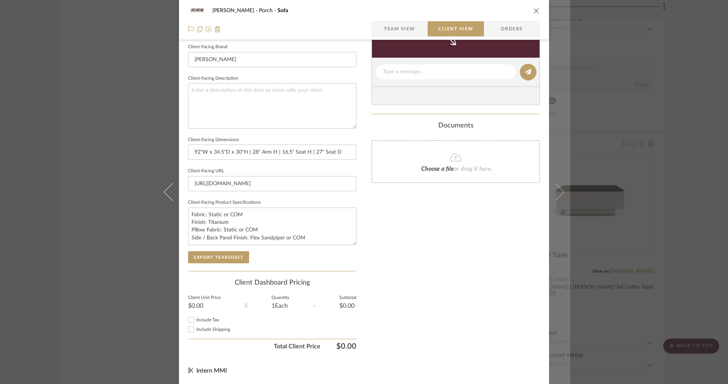
click at [561, 196] on button at bounding box center [559, 192] width 21 height 384
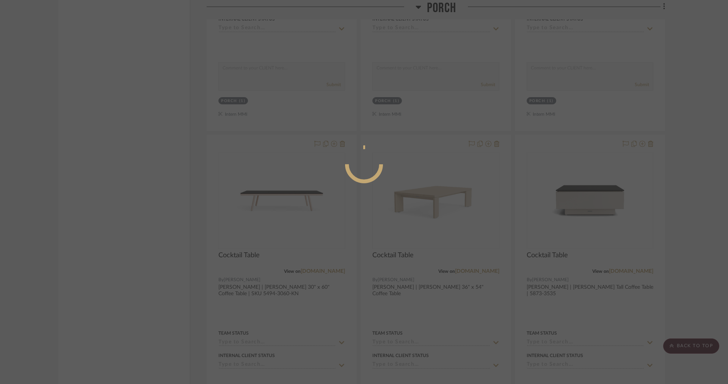
scroll to position [0, 0]
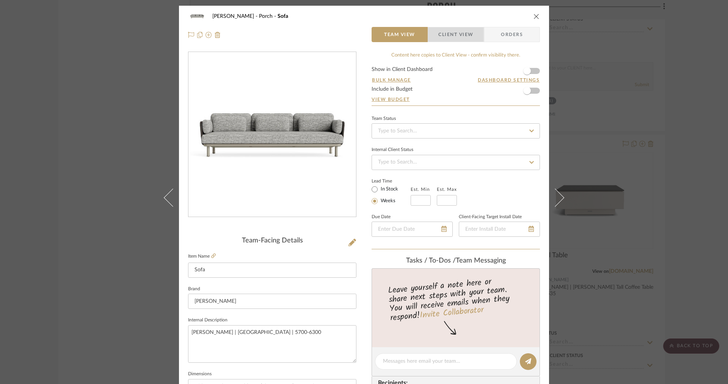
click at [465, 30] on span "Client View" at bounding box center [455, 34] width 35 height 15
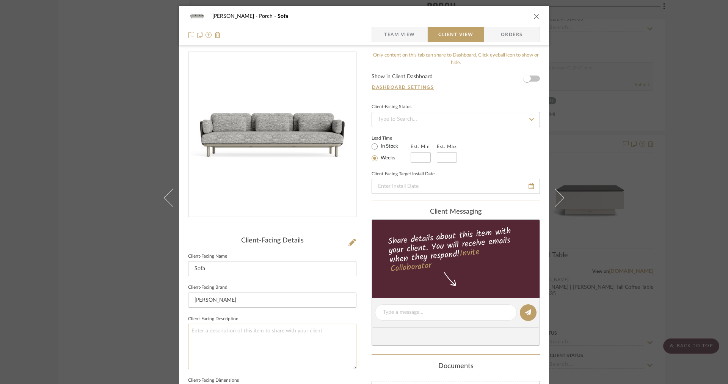
scroll to position [240, 0]
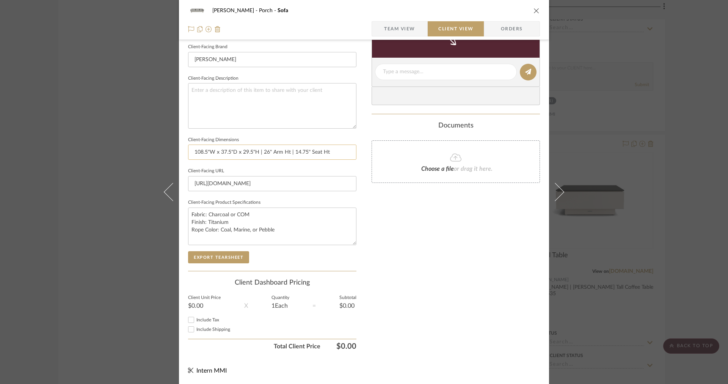
click at [337, 155] on input "108.5"W x 37.5"D x 29.5"H | 26" Arm Ht | 14.75" Seat Ht" at bounding box center [272, 151] width 168 height 15
click at [289, 151] on input "108.5"W x 37.5"D x 29.5"H | 26" Arm Ht | 14.75" Seat H" at bounding box center [272, 151] width 168 height 15
type input "108.5"W x 37.5"D x 29.5"H | 26" Arm H | 14.75" Seat H"
click at [231, 260] on button "Export Tearsheet" at bounding box center [218, 257] width 61 height 12
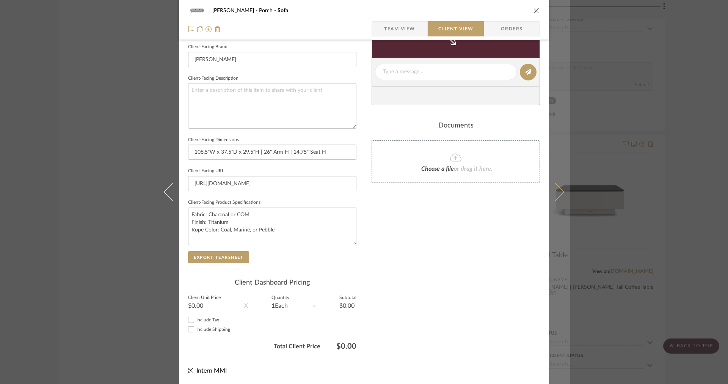
click at [555, 192] on icon at bounding box center [555, 192] width 18 height 18
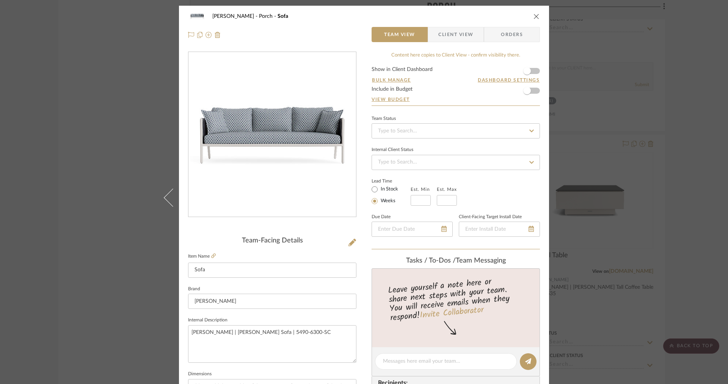
click at [444, 30] on span "Client View" at bounding box center [455, 34] width 35 height 15
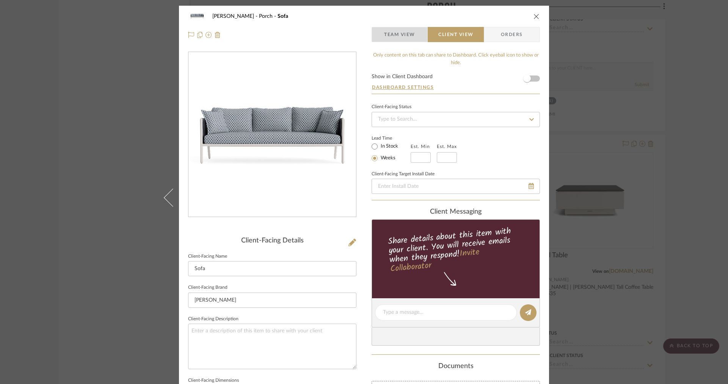
click at [400, 42] on span "Team View" at bounding box center [399, 34] width 31 height 15
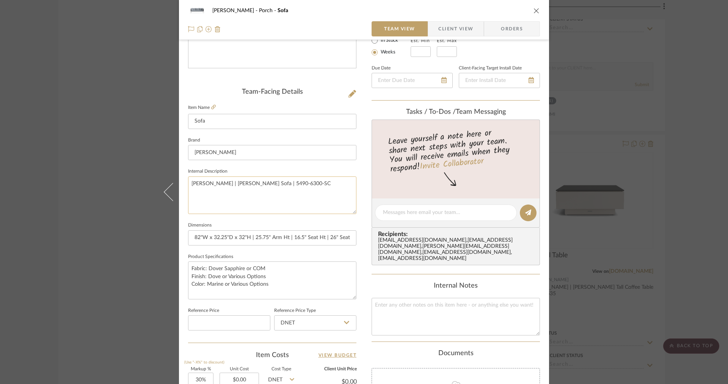
scroll to position [149, 0]
click at [320, 237] on input "82"W x 32.25"D x 32"H | 25.75" Arm Ht | 16.5" Seat Ht | 26" Seat Depth" at bounding box center [272, 236] width 168 height 15
click at [285, 235] on input "82"W x 32.25"D x 32"H | 25.75" Arm Ht | 16.5" Seat H | 26" Seat D" at bounding box center [272, 236] width 168 height 15
type input "82"W x 32.25"D x 32"H | 25.75" Arm H | 16.5" Seat H | 26" Seat D"
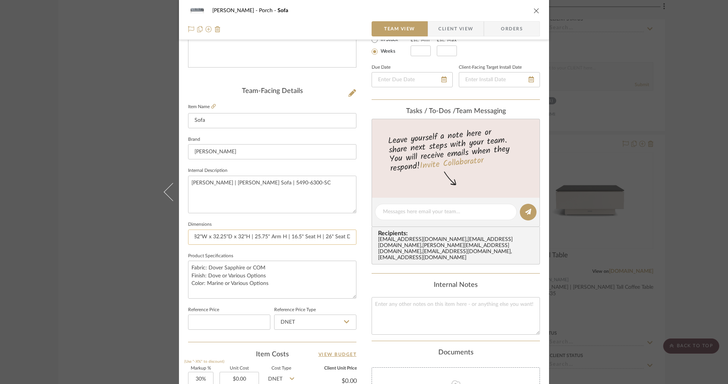
scroll to position [0, 0]
click at [439, 32] on span "Client View" at bounding box center [455, 28] width 35 height 15
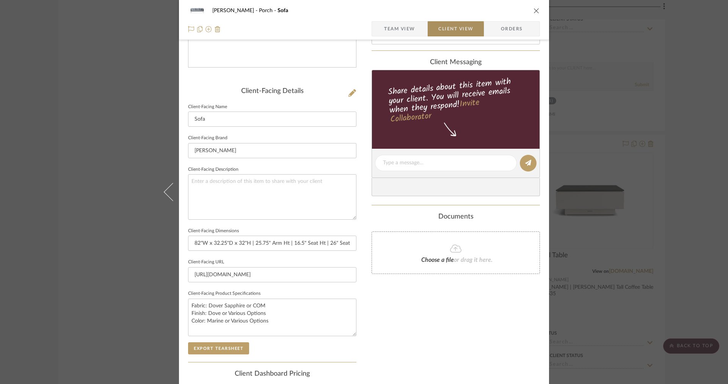
type input "82"W x 32.25"D x 32"H | 25.75" Arm H | 16.5" Seat H | 26" Seat D"
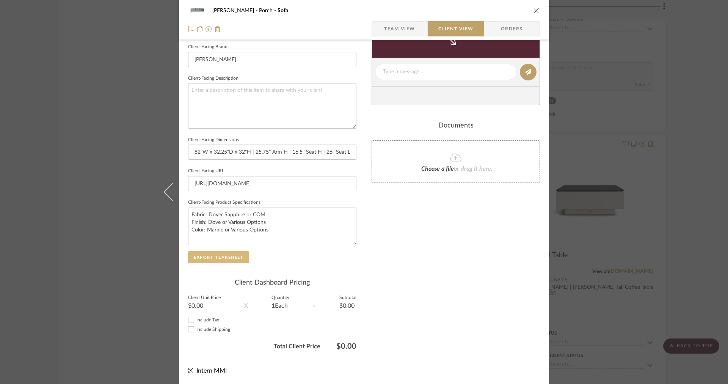
click at [214, 253] on button "Export Tearsheet" at bounding box center [218, 257] width 61 height 12
click at [348, 153] on input "82"W x 32.25"D x 32"H | 25.75" Arm H | 16.5" Seat H | 26" Seat D" at bounding box center [272, 151] width 168 height 15
type input "82"W x 32.25"D x 32"H | 25.75" Arm H | 16.5" Seat H | 26" Seat Depth"
click at [227, 251] on button "Export Tearsheet" at bounding box center [218, 257] width 61 height 12
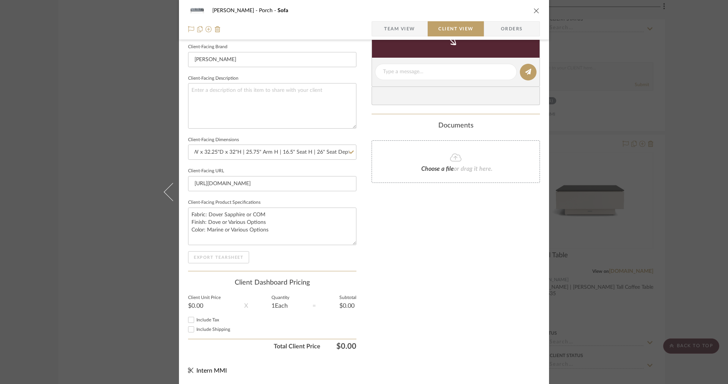
scroll to position [0, 0]
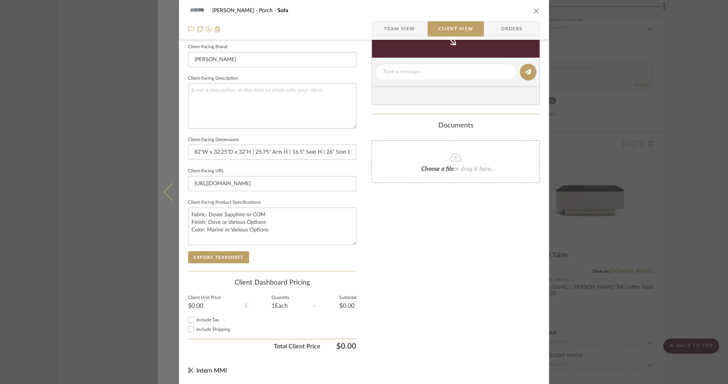
click at [171, 188] on icon at bounding box center [173, 192] width 18 height 18
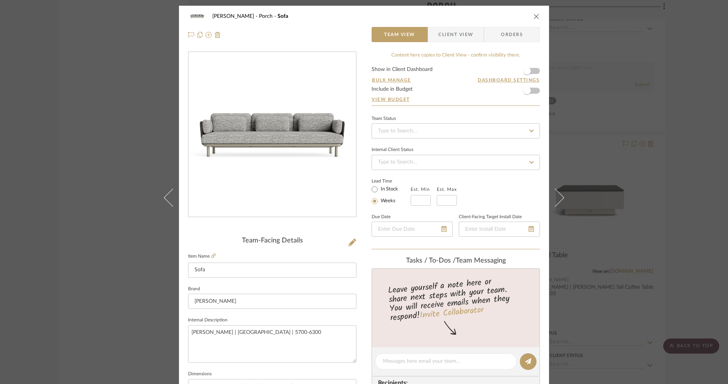
click at [458, 37] on span "Client View" at bounding box center [455, 34] width 35 height 15
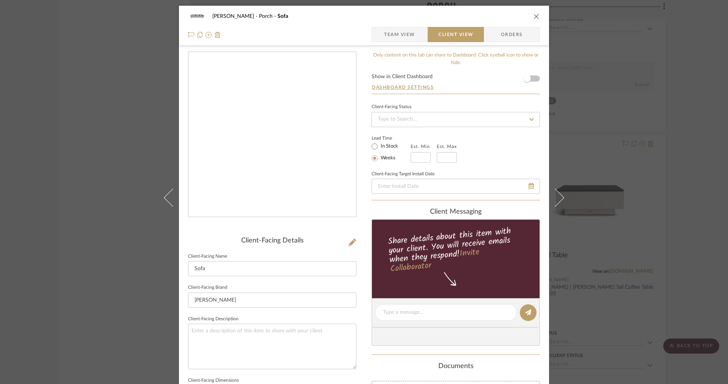
scroll to position [240, 0]
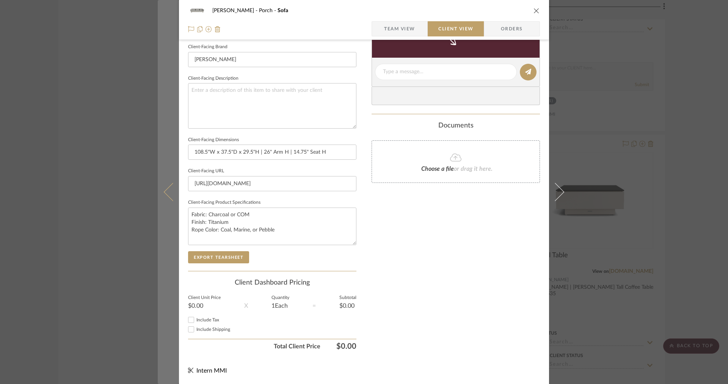
click at [167, 185] on button at bounding box center [168, 192] width 21 height 384
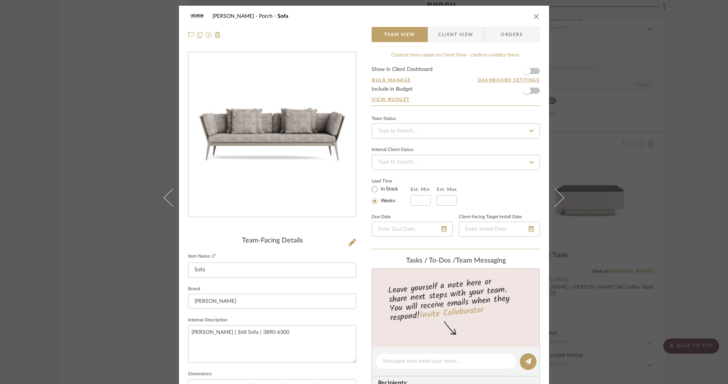
click at [452, 39] on span "Client View" at bounding box center [455, 34] width 35 height 15
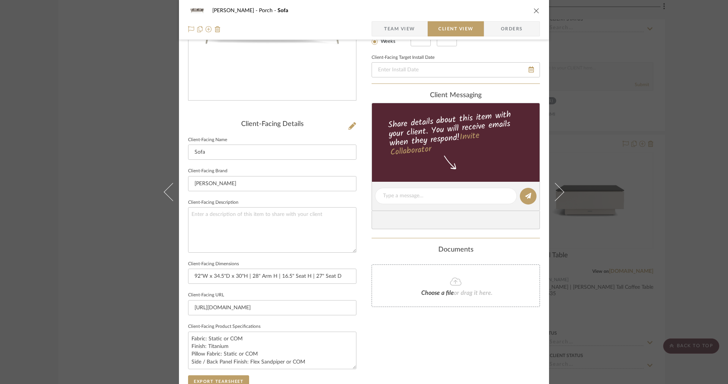
scroll to position [157, 0]
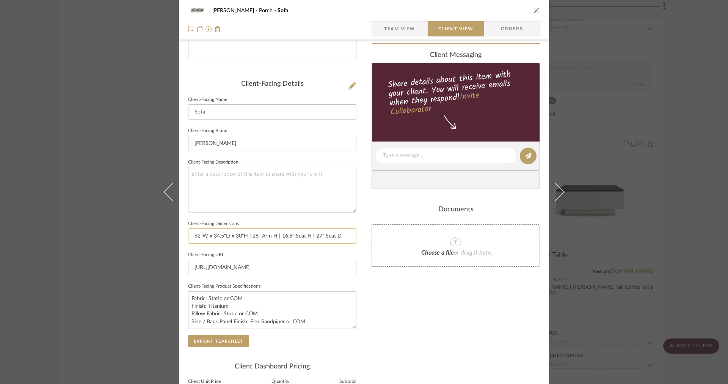
click at [337, 238] on input "92"W x 34.5"D x 30"H | 28" Arm H | 16.5" Seat H | 27" Seat D" at bounding box center [272, 235] width 168 height 15
type input "92"W x 34.5"D x 30"H | 28" Arm H | 16.5" Seat H | 27" Seat Depth"
click at [199, 345] on button "Export Tearsheet" at bounding box center [218, 341] width 61 height 12
click at [347, 237] on input "92"W x 34.5"D x 30"H | 28" Arm H | 16.5" Seat H | 27" Seat Depth" at bounding box center [272, 235] width 168 height 15
click at [226, 340] on button "Export Tearsheet" at bounding box center [218, 341] width 61 height 12
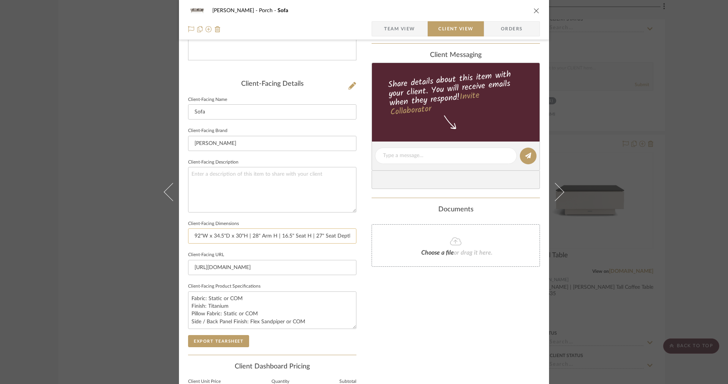
click at [321, 236] on input "92"W x 34.5"D x 30"H | 28" Arm H | 16.5" Seat H | 27" Seat Depth" at bounding box center [272, 235] width 168 height 15
type input "92"W x 34.5"D x 30"H | 28" Arm H | 16.5" Seat H | 27" Seat Depth"
click at [232, 337] on button "Export Tearsheet" at bounding box center [218, 341] width 61 height 12
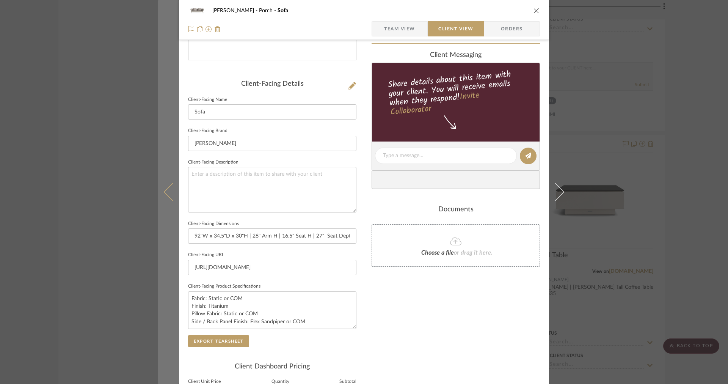
click at [164, 185] on button at bounding box center [168, 192] width 21 height 384
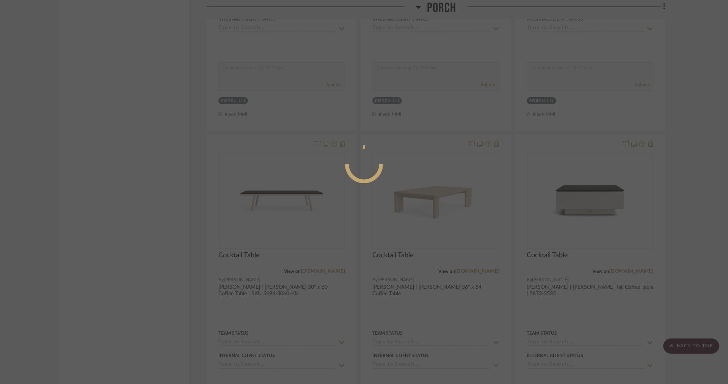
scroll to position [0, 0]
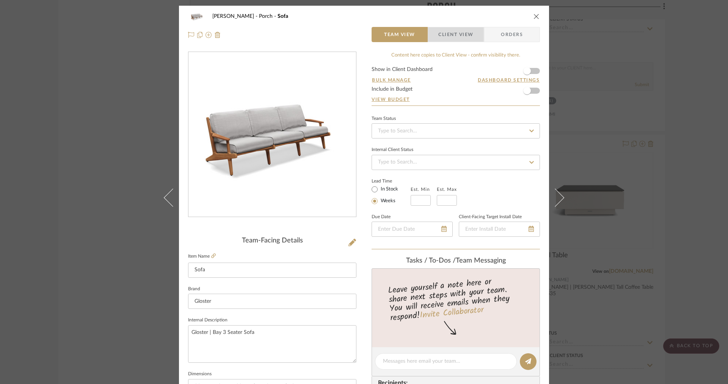
click at [443, 33] on span "Client View" at bounding box center [455, 34] width 35 height 15
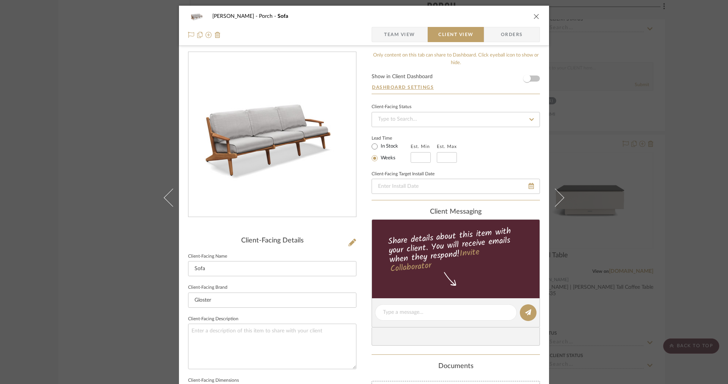
scroll to position [169, 0]
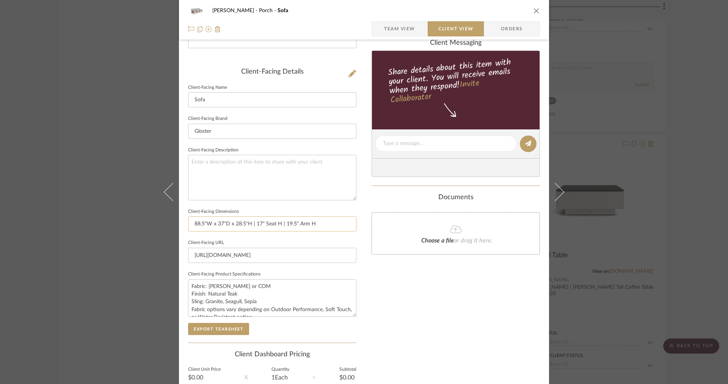
click at [325, 226] on input "88.5"W x 37"D x 28.5"H | 17" Seat H | 19.5" Arm H" at bounding box center [272, 223] width 168 height 15
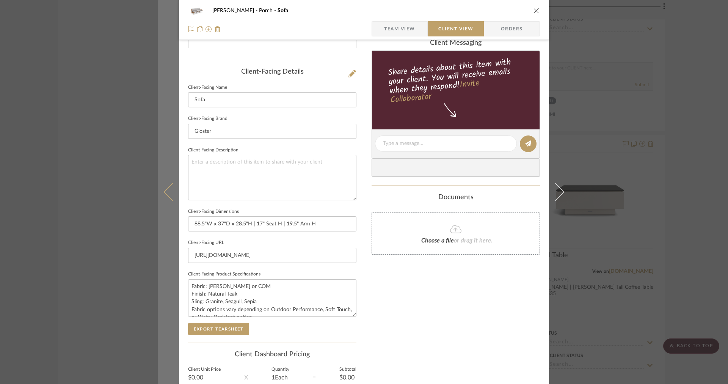
click at [172, 187] on icon at bounding box center [173, 192] width 18 height 18
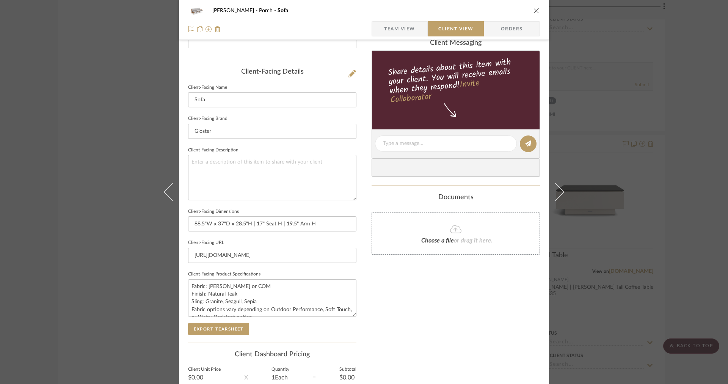
scroll to position [0, 0]
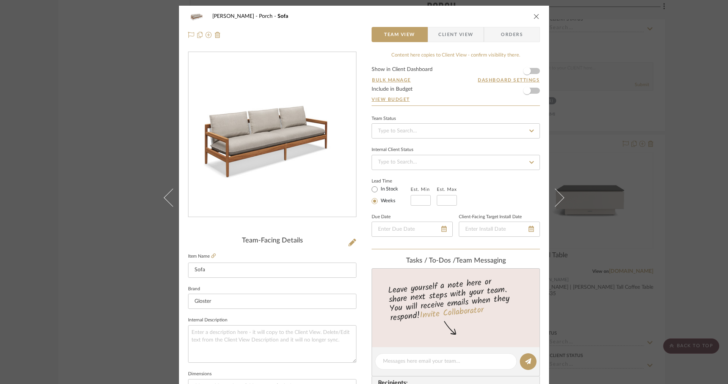
click at [449, 39] on span "Client View" at bounding box center [455, 34] width 35 height 15
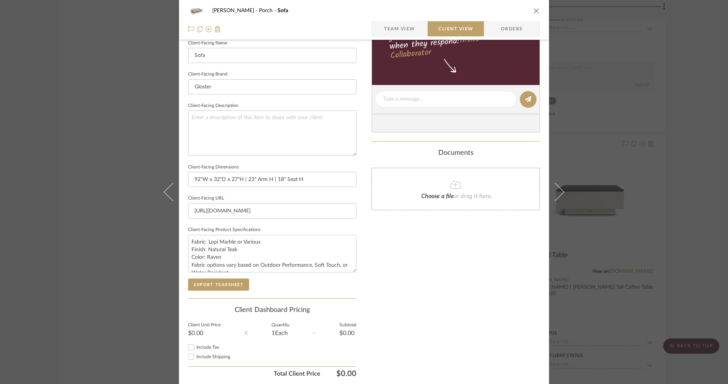
scroll to position [226, 0]
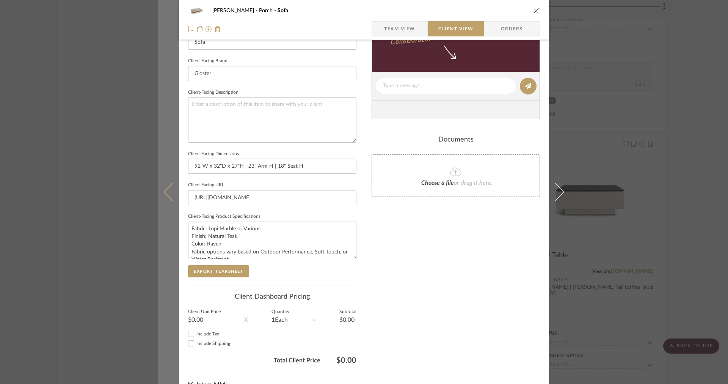
click at [161, 201] on button at bounding box center [168, 192] width 21 height 384
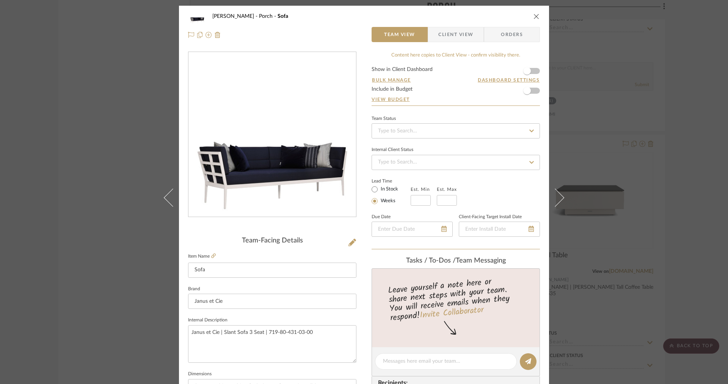
click at [455, 35] on span "Client View" at bounding box center [455, 34] width 35 height 15
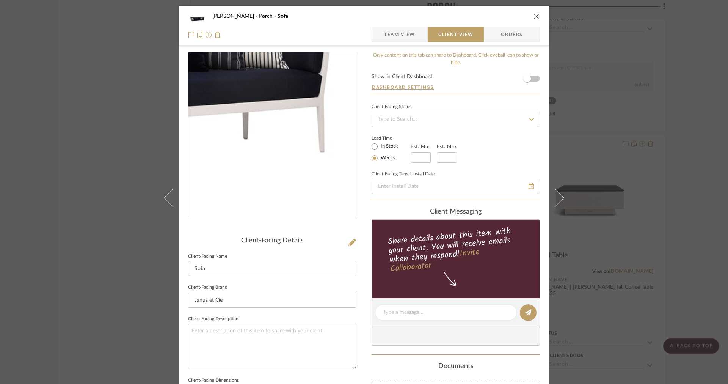
scroll to position [240, 0]
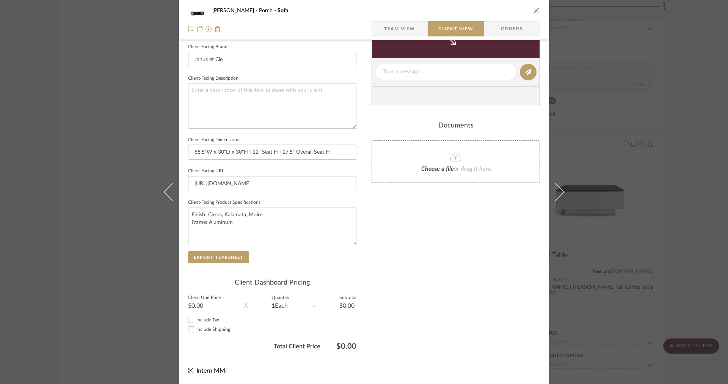
click at [700, 76] on div "[PERSON_NAME] Porch Sofa Team View Client View Orders Client-Facing Details Cli…" at bounding box center [364, 192] width 728 height 384
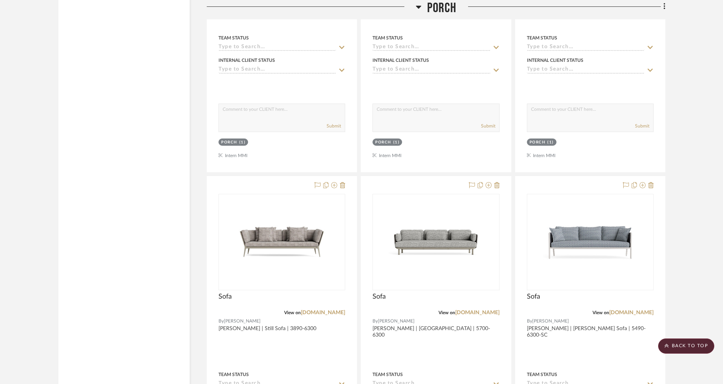
scroll to position [2653, 0]
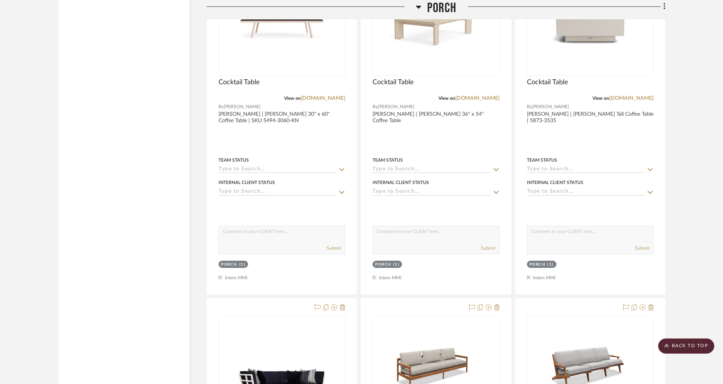
click at [417, 4] on icon at bounding box center [419, 6] width 6 height 9
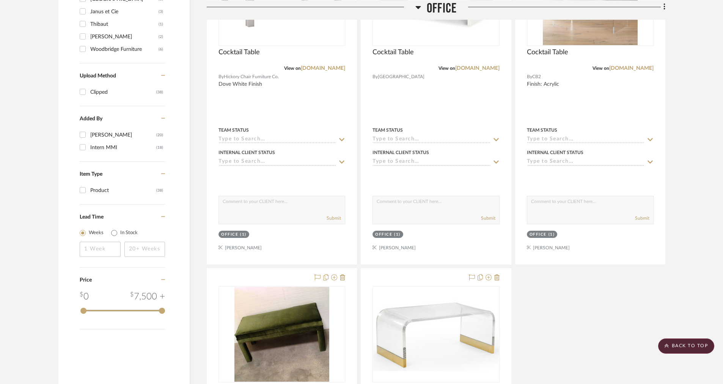
scroll to position [946, 0]
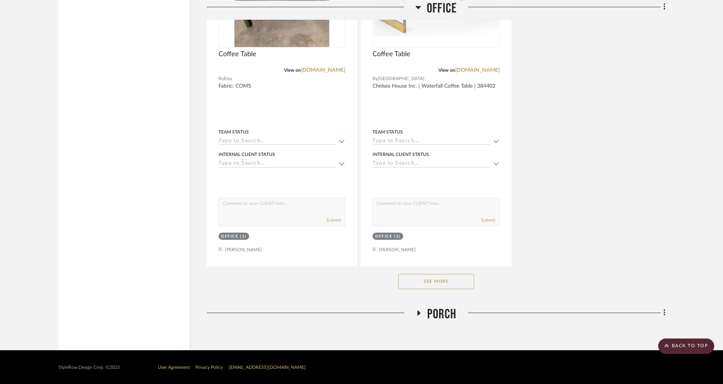
click at [429, 282] on button "See More" at bounding box center [436, 281] width 76 height 15
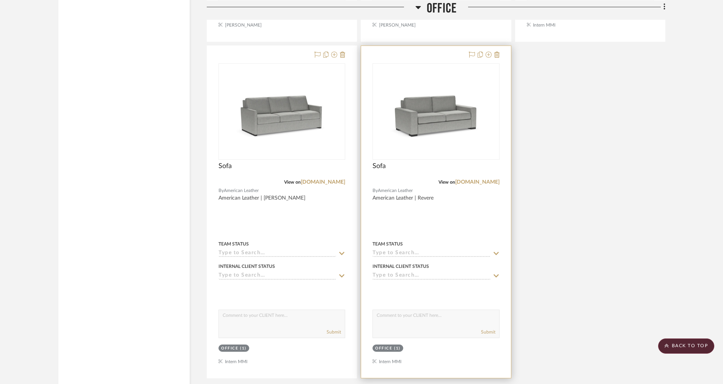
scroll to position [2507, 0]
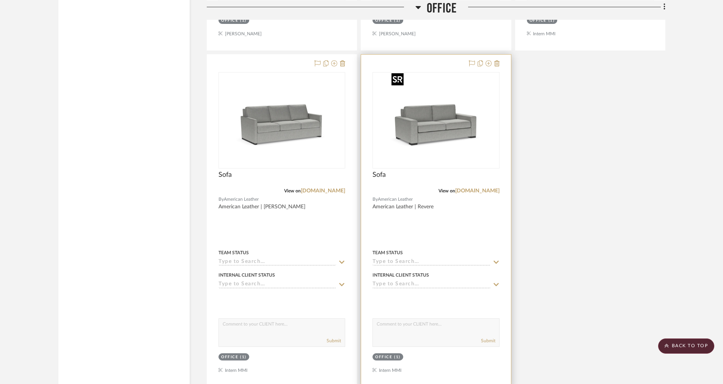
click at [430, 133] on img "0" at bounding box center [435, 120] width 95 height 95
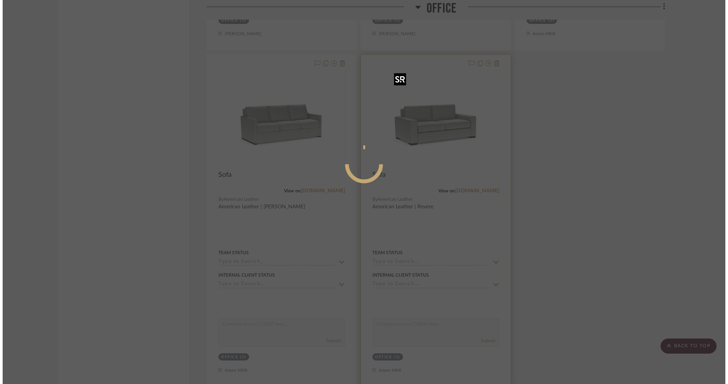
scroll to position [0, 0]
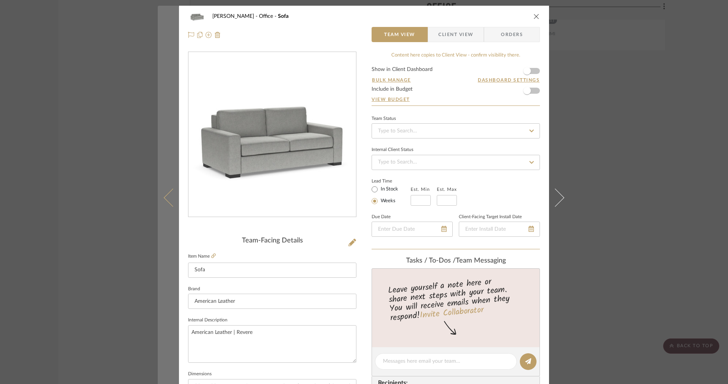
click at [152, 173] on div "[PERSON_NAME] Office Sofa Team View Client View Orders Team-Facing Details Item…" at bounding box center [364, 192] width 728 height 384
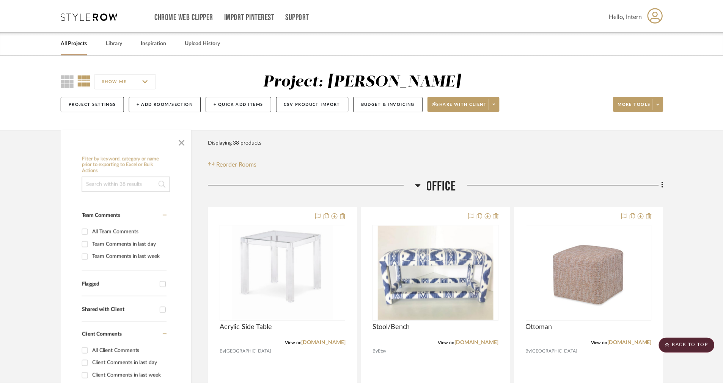
scroll to position [2507, 0]
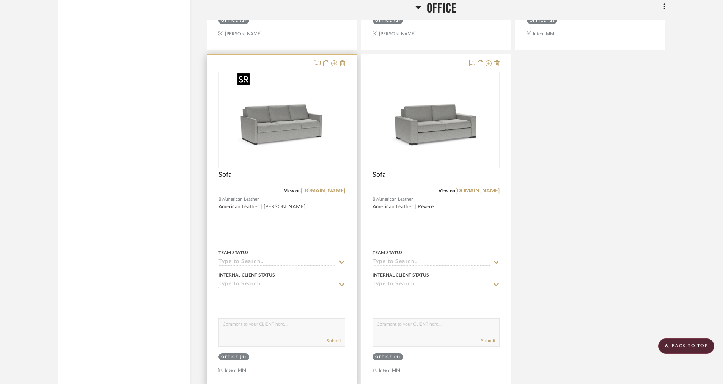
click at [258, 135] on img "0" at bounding box center [281, 120] width 95 height 95
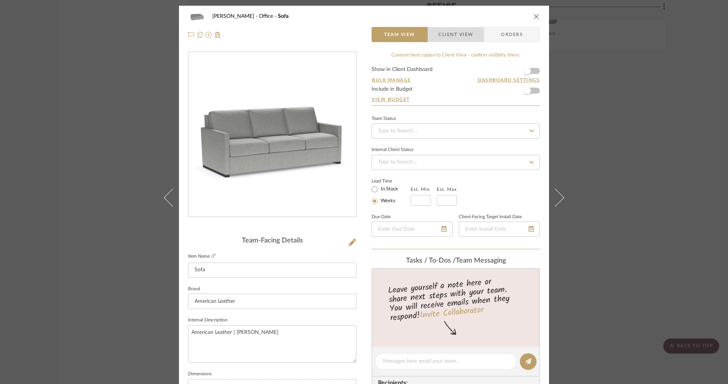
click at [428, 39] on span "button" at bounding box center [433, 34] width 10 height 15
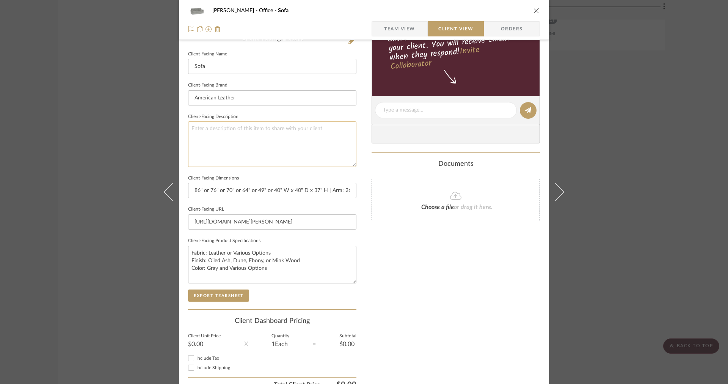
scroll to position [204, 0]
click at [225, 266] on textarea "Fabric: Leather or Various Options Finish: Oiled Ash, Dune, Ebony, or Mink Wood…" at bounding box center [272, 263] width 168 height 38
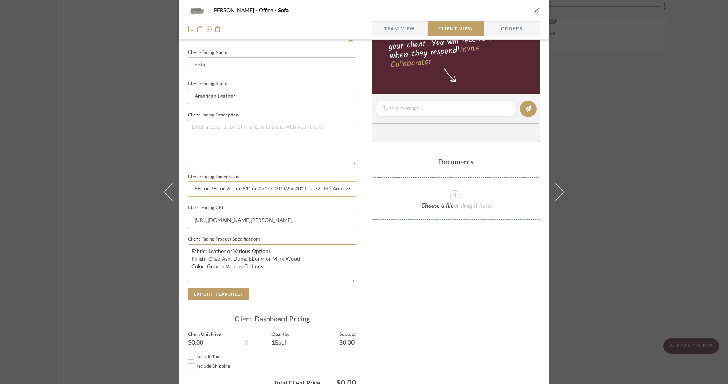
type textarea "Fabric: Leather or Various Options Finish: Oiled Ash, Dune, Ebony, or Mink Wood…"
drag, startPoint x: 323, startPoint y: 187, endPoint x: 372, endPoint y: 187, distance: 48.2
click at [372, 187] on div "[PERSON_NAME] Office Sofa Team View Client View Orders Client-Facing Details Cl…" at bounding box center [364, 111] width 370 height 619
click at [341, 185] on input "86" or 76" or 70" or 64" or 49" or 40" W x 40" D x 37" H | Arm: 26" H | Seat: 2…" at bounding box center [272, 188] width 168 height 15
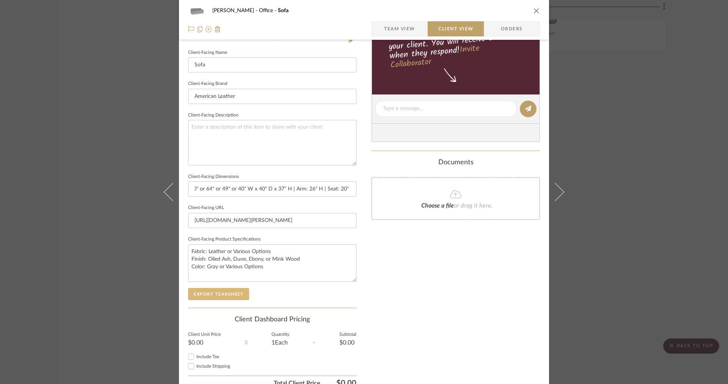
scroll to position [0, 0]
click at [227, 288] on button "Export Tearsheet" at bounding box center [218, 294] width 61 height 12
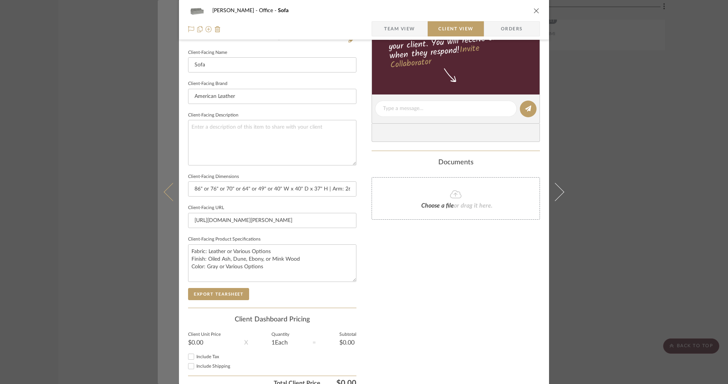
click at [163, 197] on button at bounding box center [168, 192] width 21 height 384
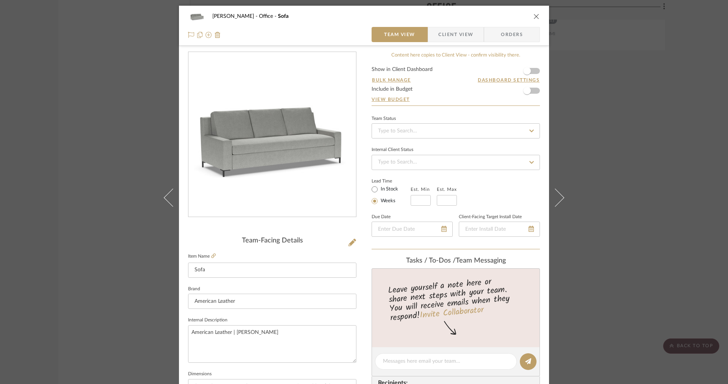
scroll to position [321, 0]
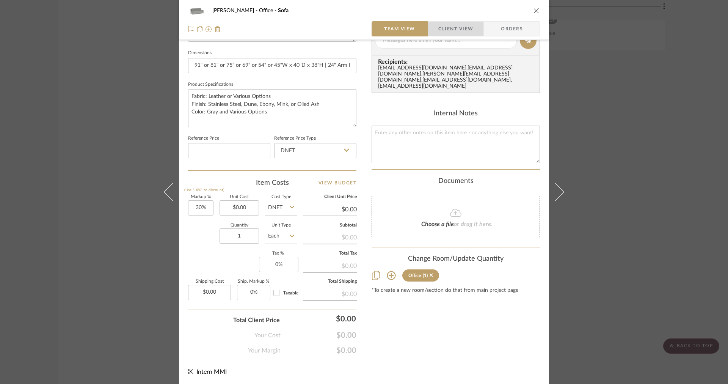
click at [444, 29] on span "Client View" at bounding box center [455, 28] width 35 height 15
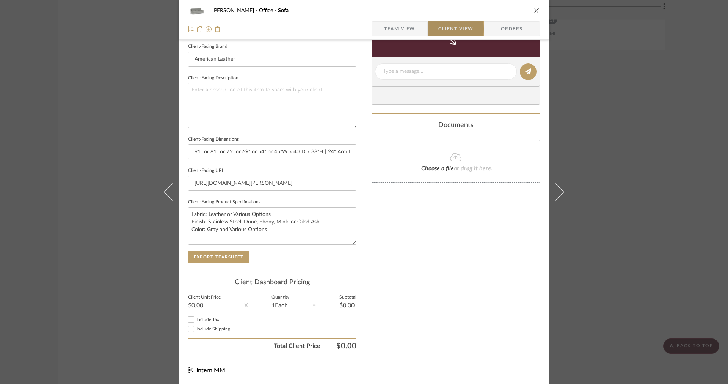
scroll to position [240, 0]
drag, startPoint x: 329, startPoint y: 157, endPoint x: 364, endPoint y: 157, distance: 35.3
click at [365, 157] on div "[PERSON_NAME] Office Sofa Team View Client View Orders Client-Facing Details Cl…" at bounding box center [364, 74] width 370 height 619
drag, startPoint x: 338, startPoint y: 154, endPoint x: 365, endPoint y: 155, distance: 26.9
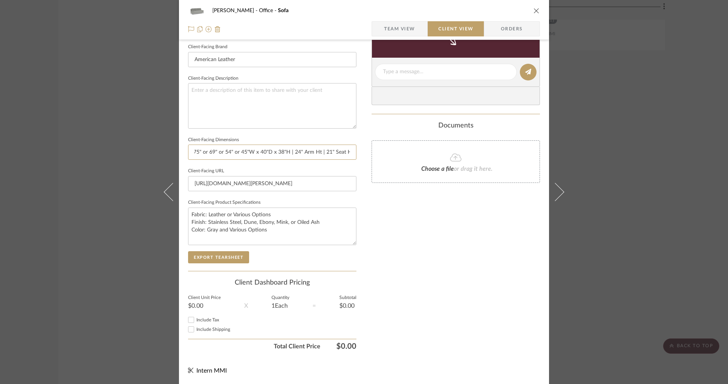
click at [365, 155] on div "[PERSON_NAME] Office Sofa Team View Client View Orders Client-Facing Details Cl…" at bounding box center [364, 74] width 370 height 619
click at [316, 152] on input "91" or 81" or 75" or 69" or 54" or 45"W x 40"D x 38"H | 24" Arm Ht | 21" Seat Ht" at bounding box center [272, 151] width 168 height 15
click at [349, 154] on input "91" or 81" or 75" or 69" or 54" or 45"W x 40"D x 38"H | 24" Arm H | 21" Seat Ht" at bounding box center [272, 151] width 168 height 15
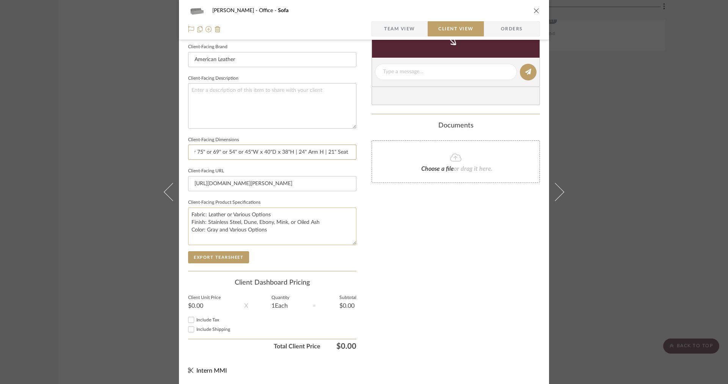
type input "91" or 81" or 75" or 69" or 54" or 45"W x 40"D x 38"H | 24" Arm H | 21" Seat H"
click at [226, 228] on textarea "Fabric: Leather or Various Options Finish: Stainless Steel, Dune, Ebony, Mink, …" at bounding box center [272, 226] width 168 height 38
type textarea "Fabric: Leather or Various Options Finish: Stainless Steel, Dune, Ebony, Mink, …"
click at [205, 260] on button "Export Tearsheet" at bounding box center [218, 257] width 61 height 12
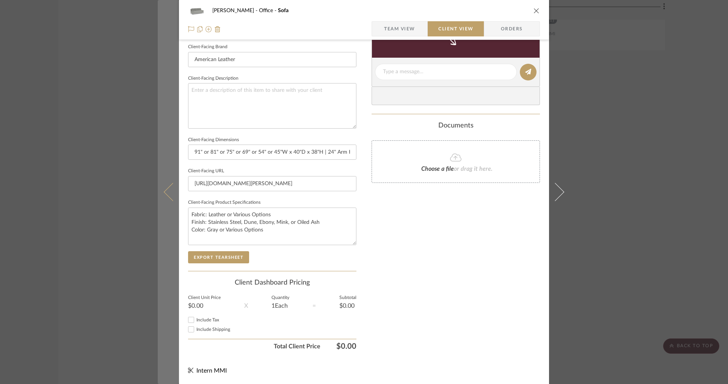
click at [171, 180] on button at bounding box center [168, 192] width 21 height 384
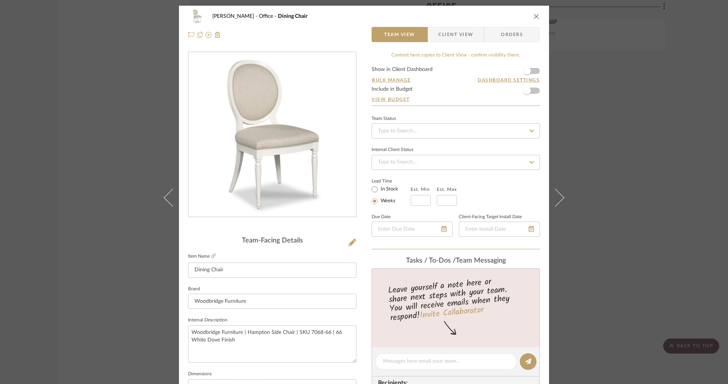
click at [591, 100] on div "[PERSON_NAME] Office Dining Chair Team View Client View Orders Team-Facing Deta…" at bounding box center [364, 192] width 728 height 384
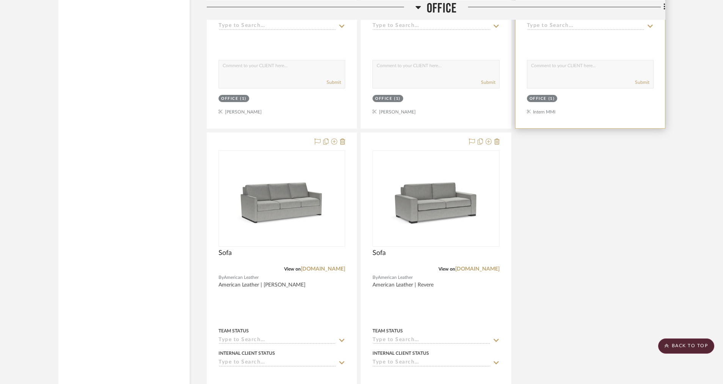
scroll to position [2456, 0]
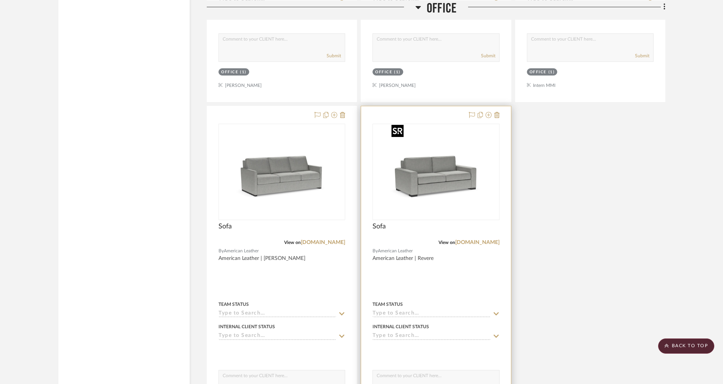
click at [423, 187] on img "0" at bounding box center [435, 171] width 95 height 95
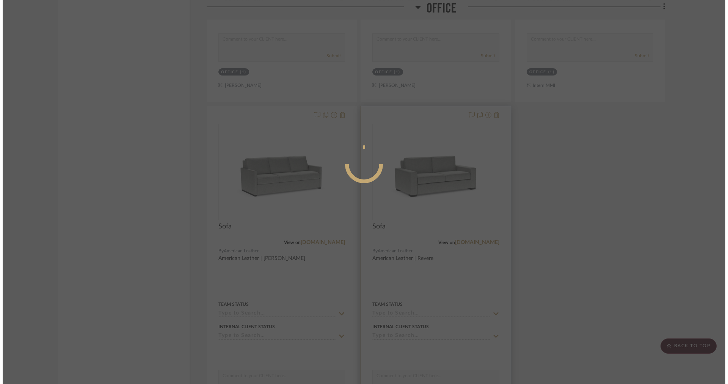
scroll to position [0, 0]
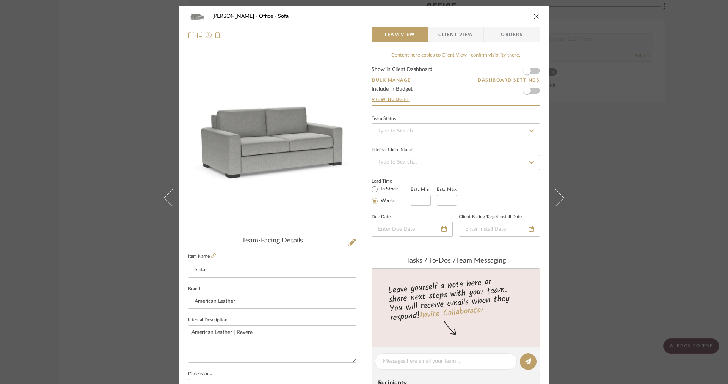
click at [456, 37] on span "Client View" at bounding box center [455, 34] width 35 height 15
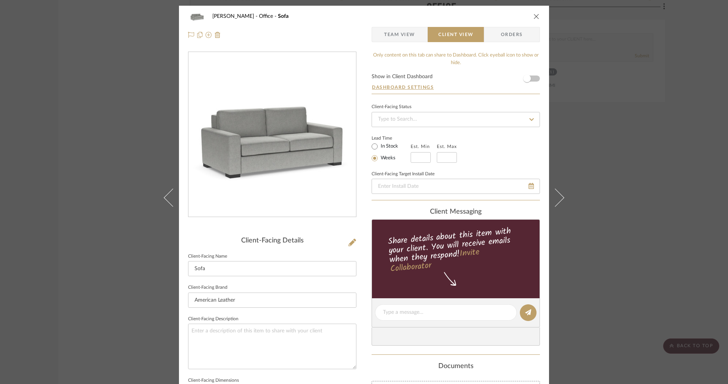
click at [405, 23] on div "[PERSON_NAME] Office Sofa" at bounding box center [364, 16] width 352 height 15
click at [404, 24] on div "[PERSON_NAME] Office Sofa Team View Client View Orders" at bounding box center [364, 26] width 370 height 40
click at [401, 27] on span "Team View" at bounding box center [399, 34] width 31 height 15
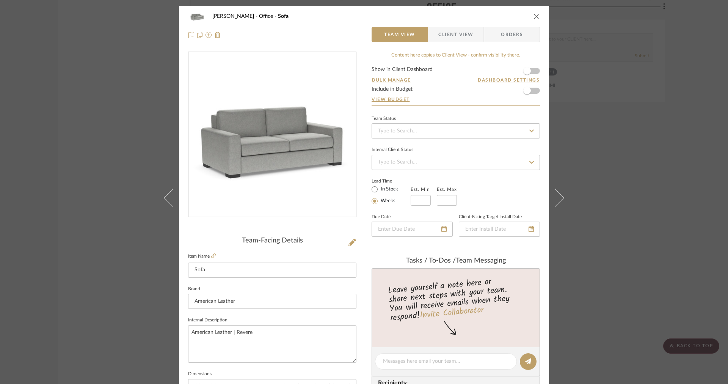
scroll to position [321, 0]
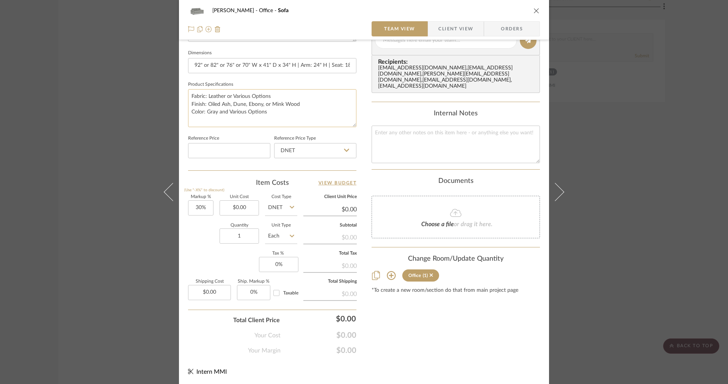
click at [226, 110] on textarea "Fabric: Leather or Various Options Finish: Oiled Ash, Dune, Ebony, or Mink Wood…" at bounding box center [272, 108] width 168 height 38
type textarea "Fabric: Leather or Various Options Finish: Oiled Ash, Dune, Ebony, or Mink Wood…"
click at [447, 31] on span "Client View" at bounding box center [455, 28] width 35 height 15
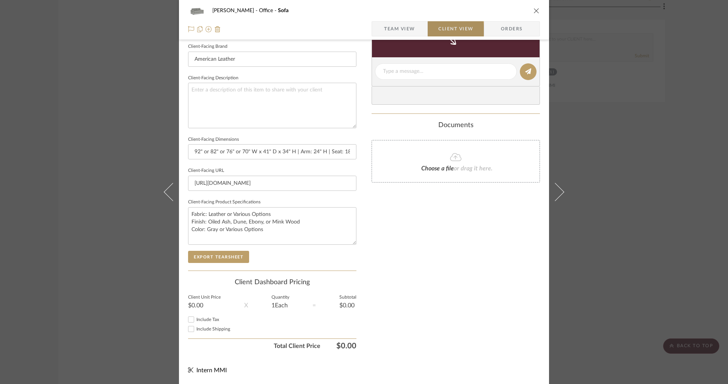
scroll to position [240, 0]
click at [222, 255] on button "Export Tearsheet" at bounding box center [218, 257] width 61 height 12
